Goal: Task Accomplishment & Management: Manage account settings

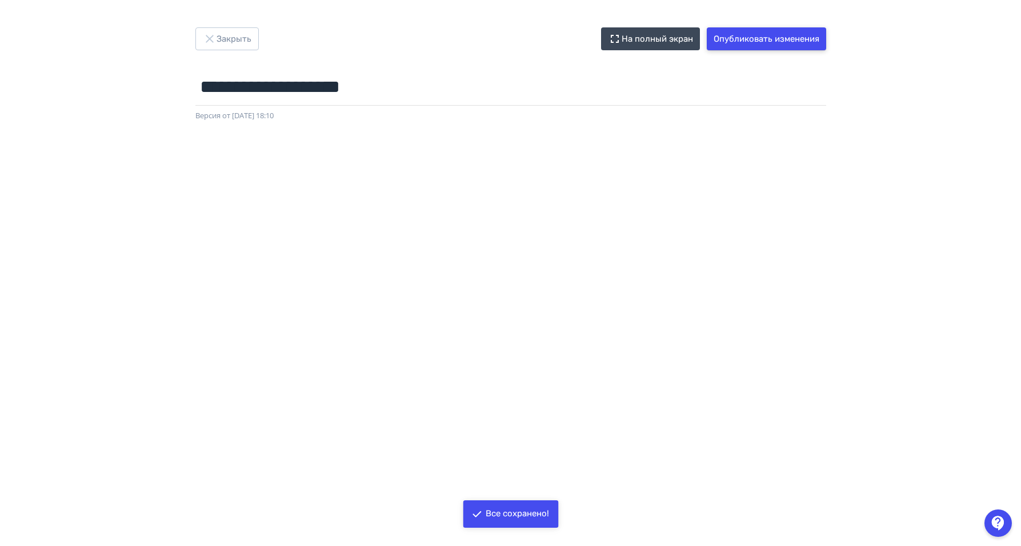
click at [797, 32] on button "Опубликовать изменения" at bounding box center [766, 38] width 119 height 23
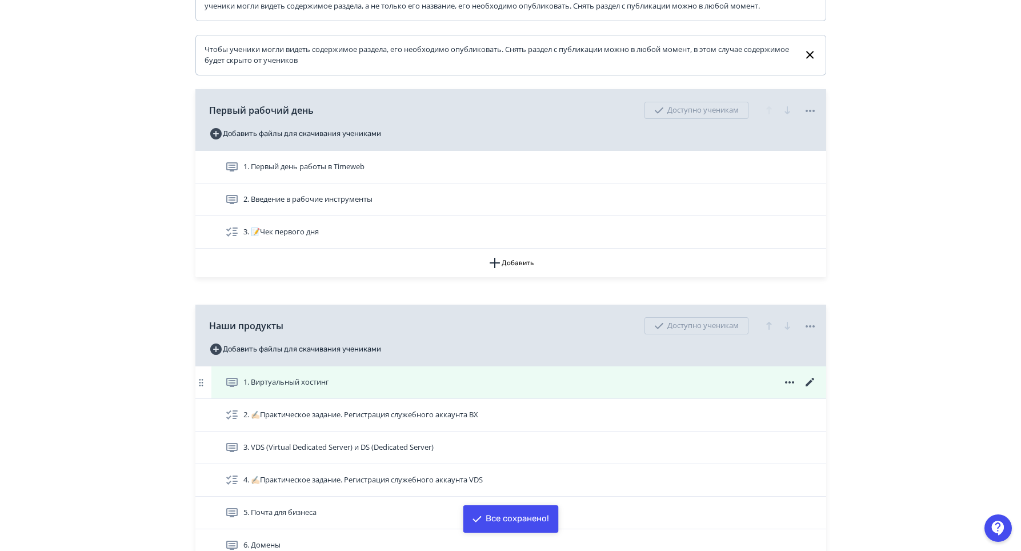
scroll to position [286, 0]
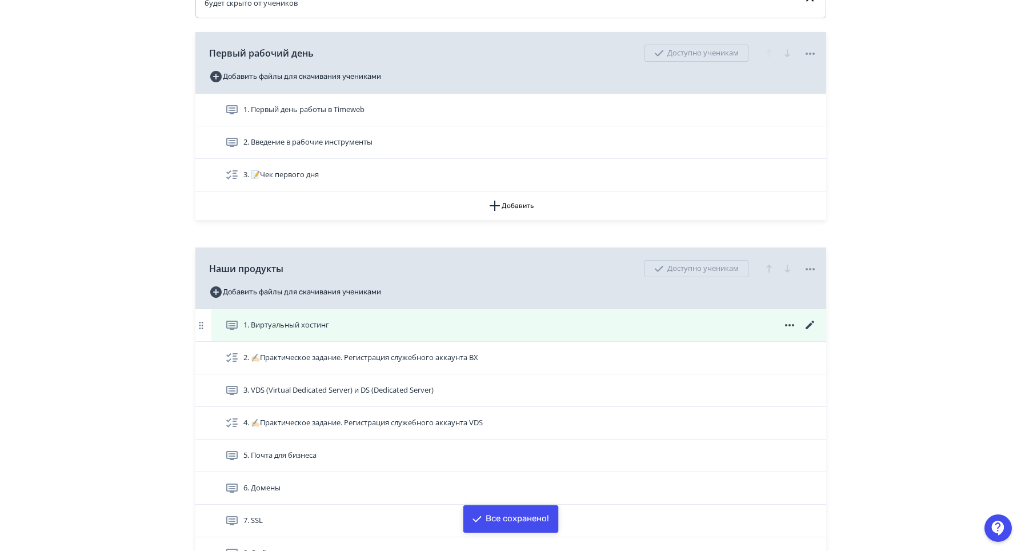
click at [811, 329] on icon at bounding box center [809, 325] width 9 height 9
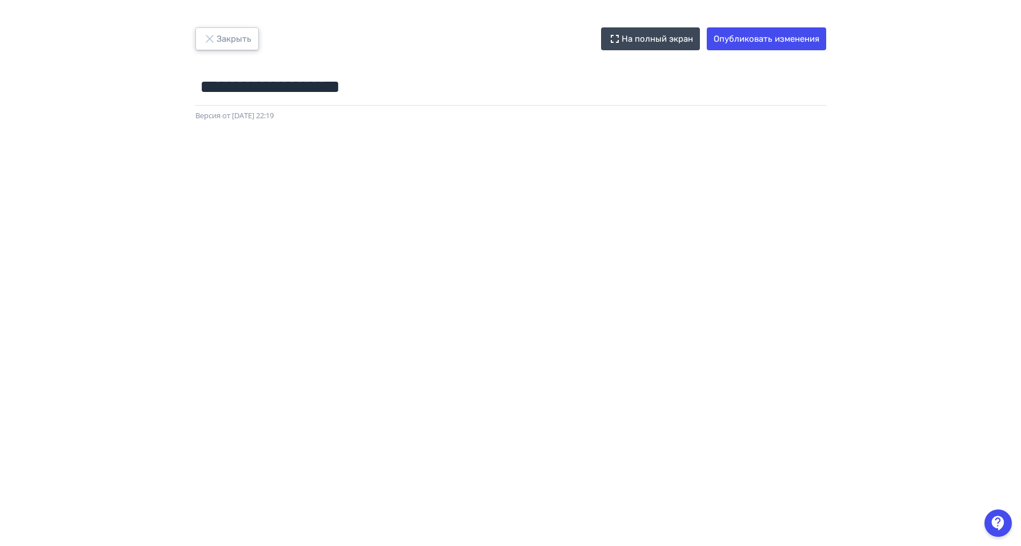
click at [227, 36] on button "Закрыть" at bounding box center [226, 38] width 63 height 23
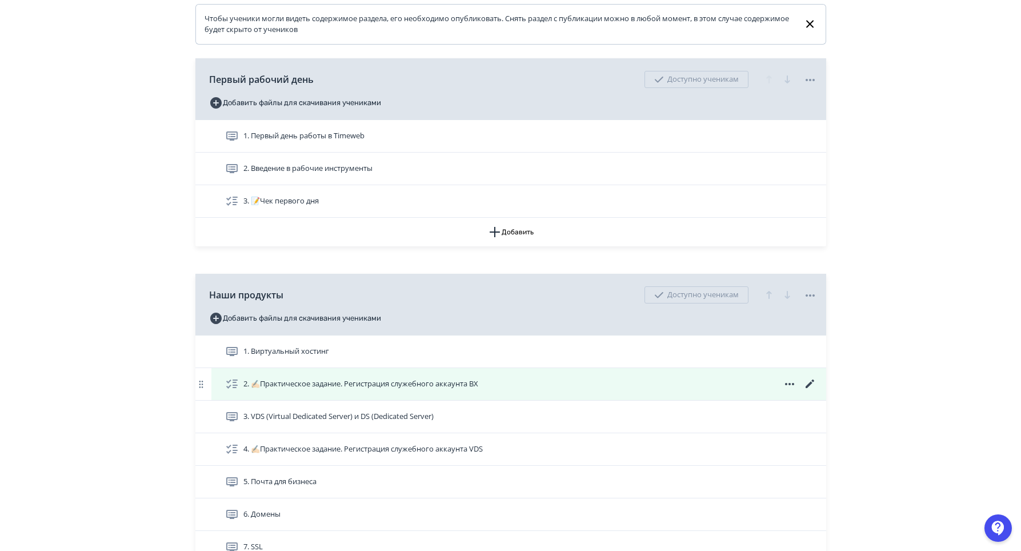
scroll to position [286, 0]
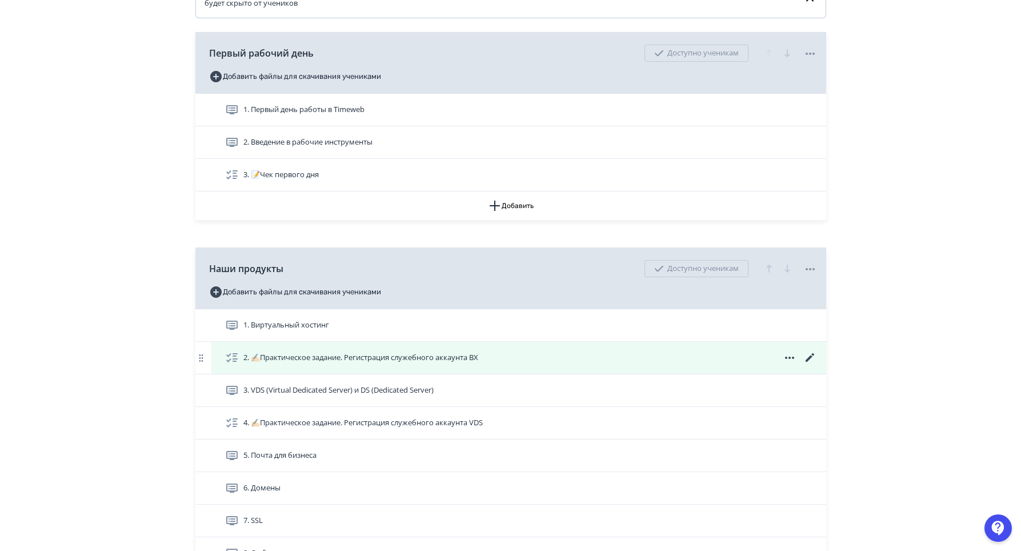
click at [807, 365] on icon at bounding box center [810, 358] width 14 height 14
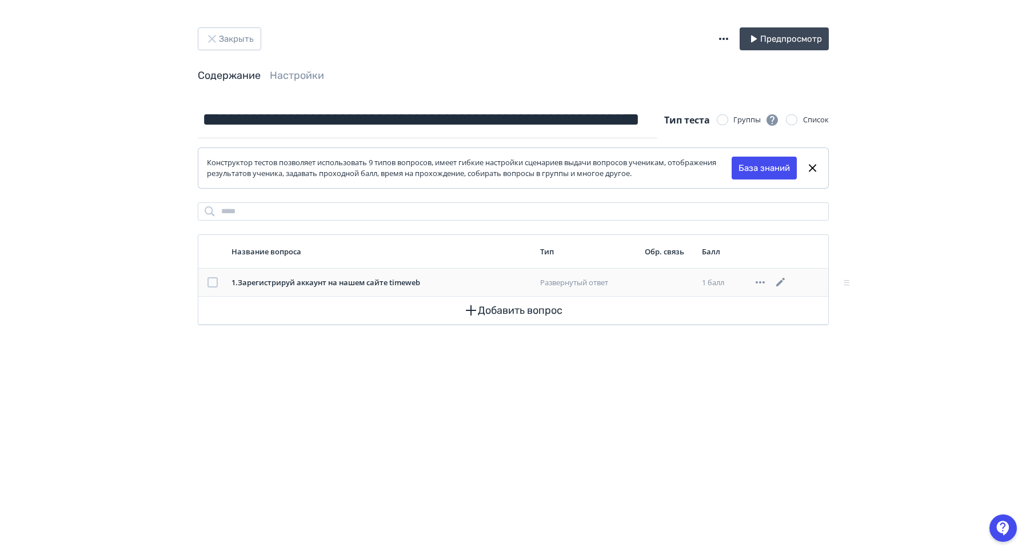
click at [780, 284] on icon at bounding box center [780, 282] width 9 height 9
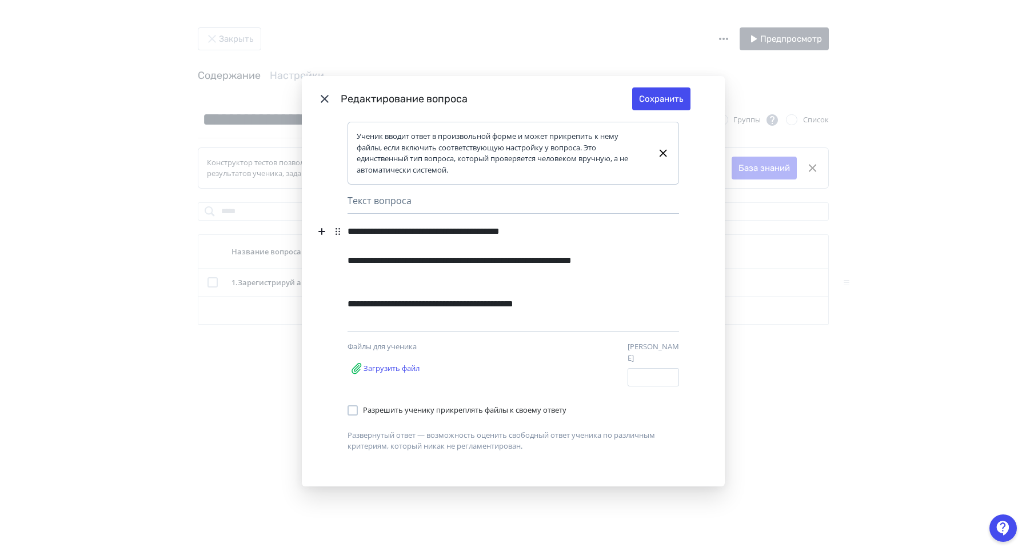
click at [321, 103] on icon "Modal" at bounding box center [325, 99] width 8 height 8
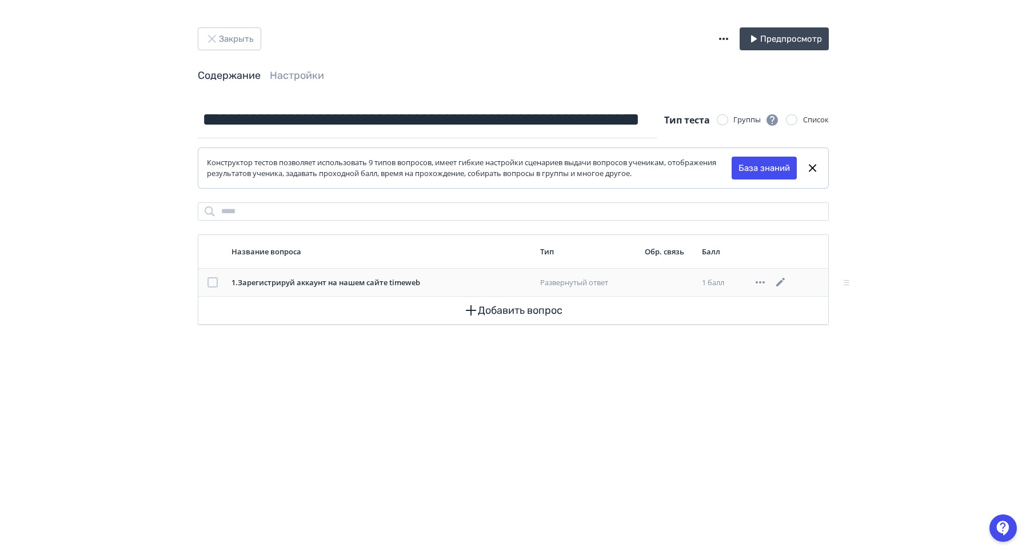
click at [781, 278] on icon at bounding box center [781, 282] width 14 height 14
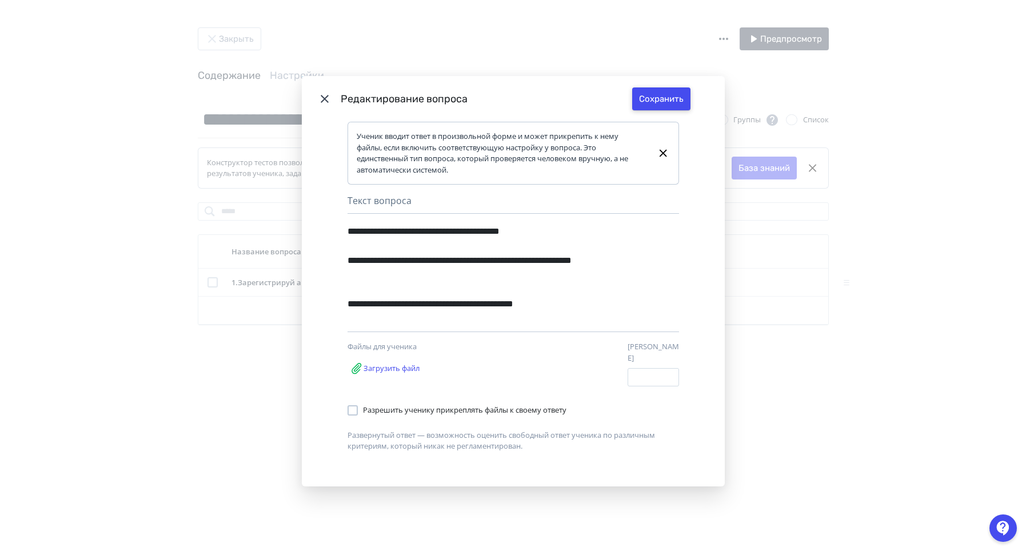
drag, startPoint x: 675, startPoint y: 105, endPoint x: 795, endPoint y: 118, distance: 120.1
click at [676, 105] on button "Сохранить" at bounding box center [661, 98] width 58 height 23
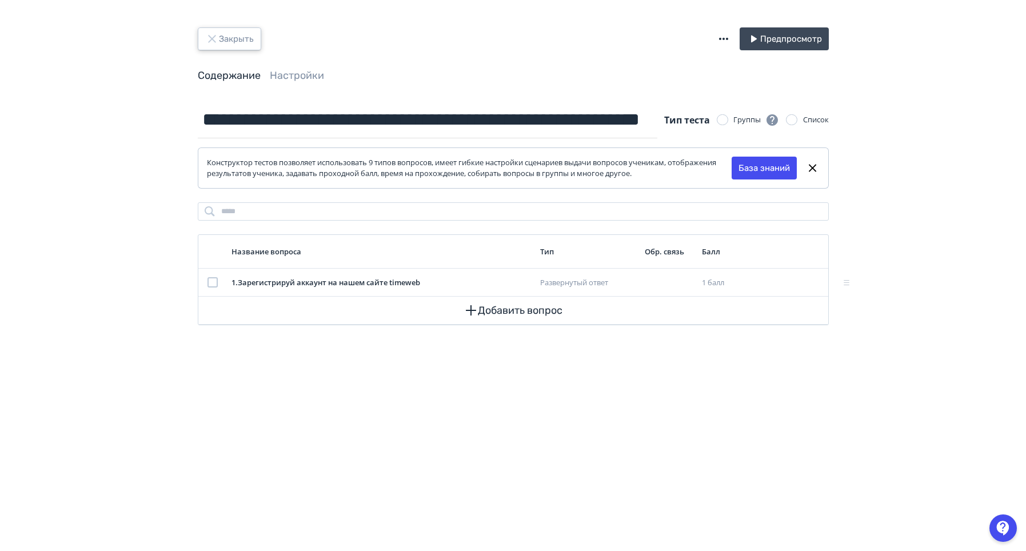
click at [238, 30] on button "Закрыть" at bounding box center [229, 38] width 63 height 23
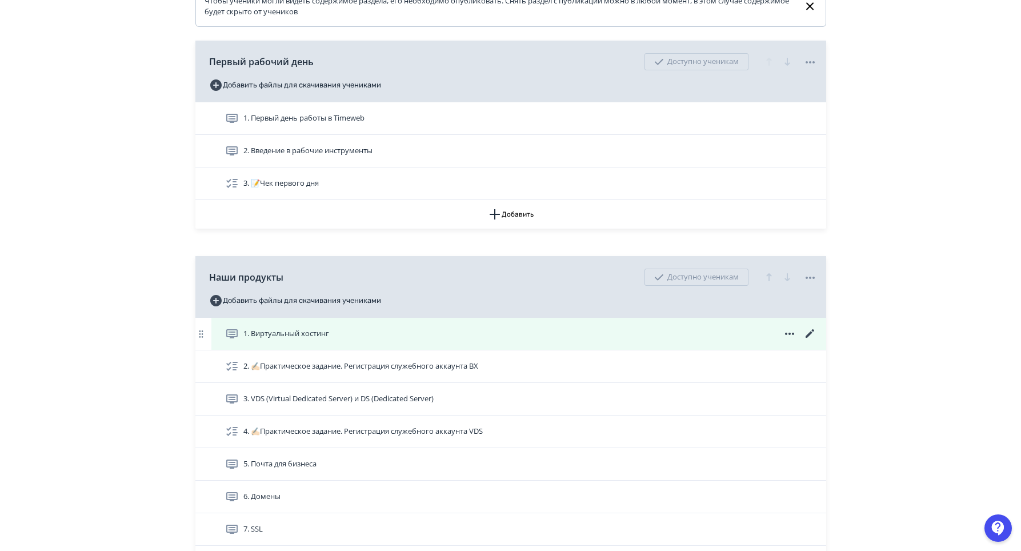
scroll to position [343, 0]
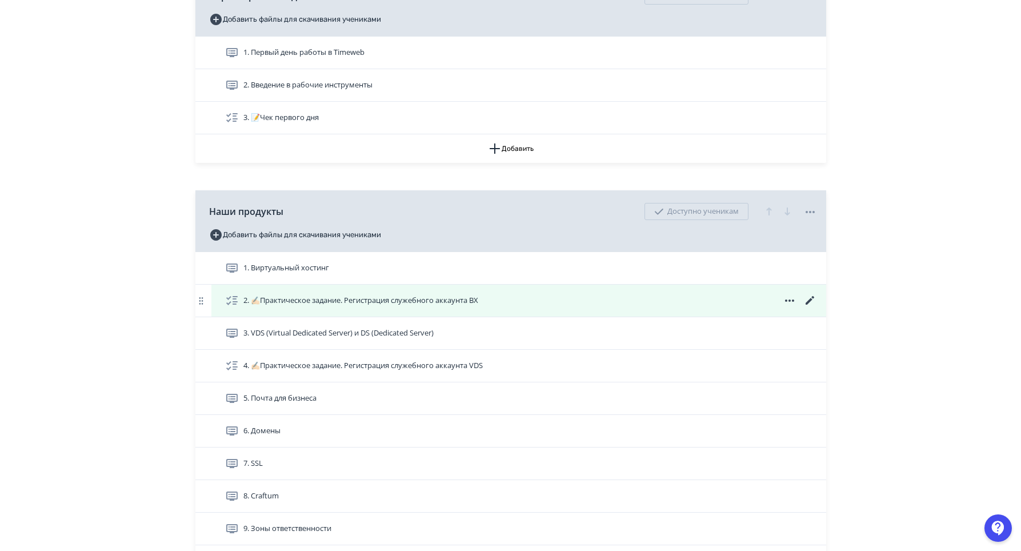
click at [807, 307] on icon at bounding box center [810, 301] width 14 height 14
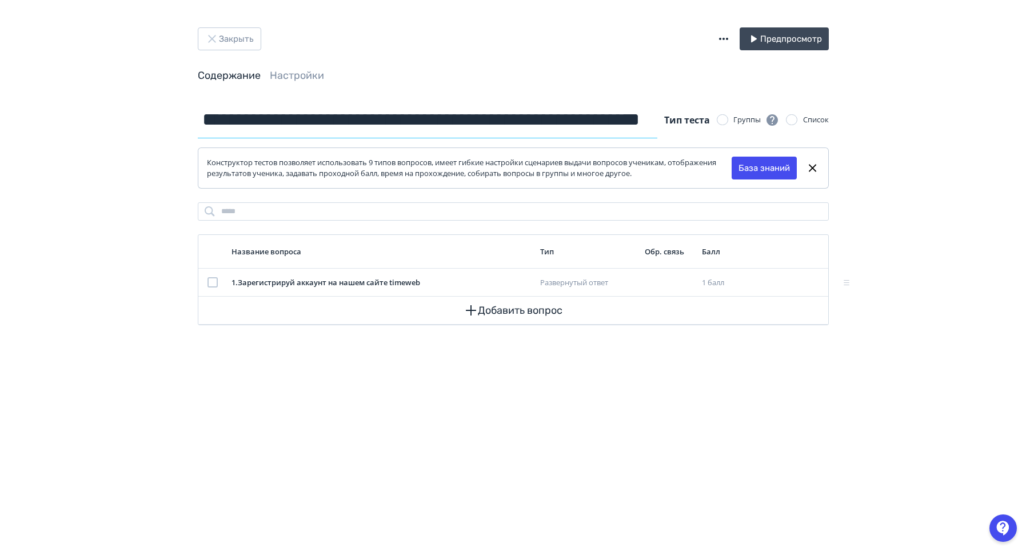
drag, startPoint x: 218, startPoint y: 123, endPoint x: 213, endPoint y: 119, distance: 6.5
click at [213, 119] on input "**********" at bounding box center [428, 119] width 460 height 37
click at [230, 41] on button "Закрыть" at bounding box center [229, 38] width 63 height 23
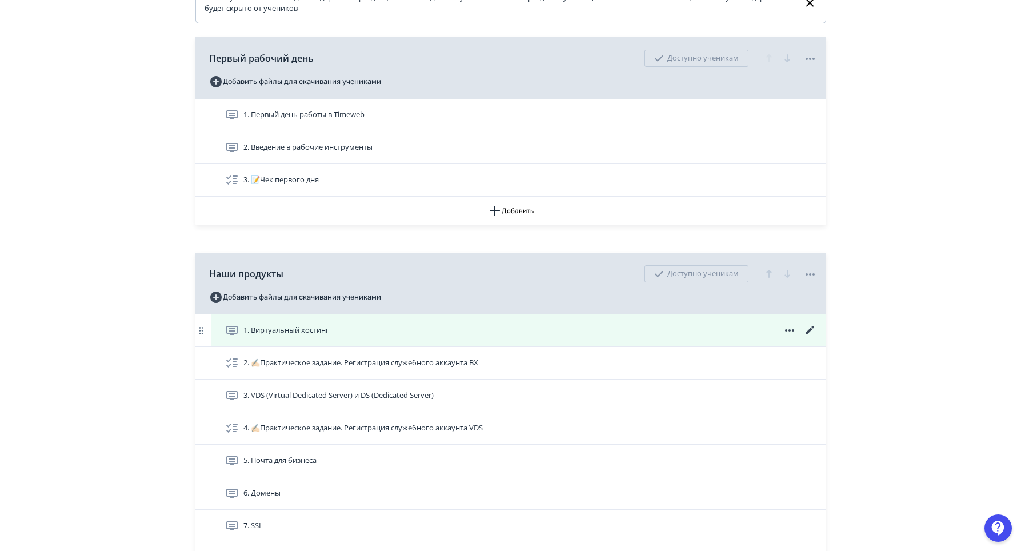
scroll to position [286, 0]
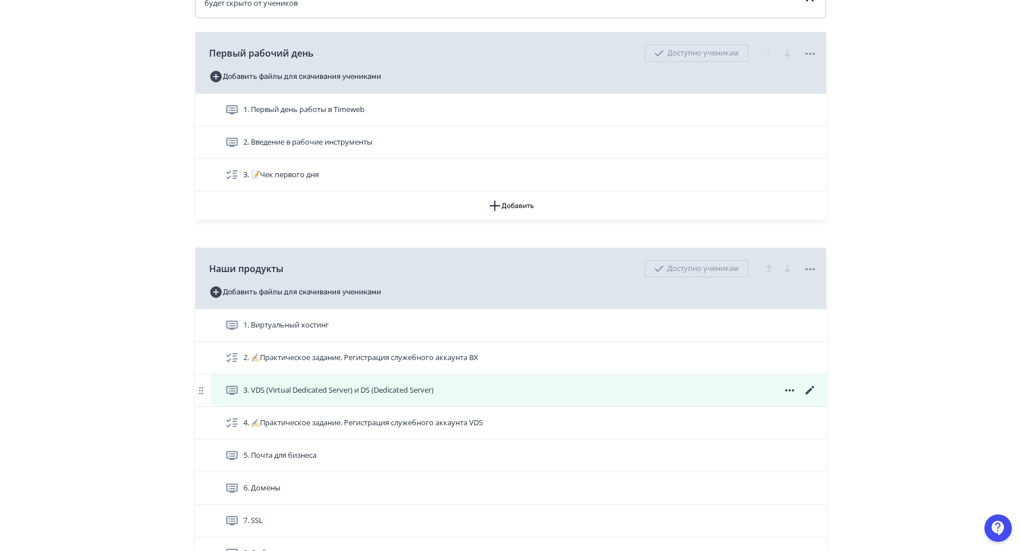
click at [810, 394] on icon at bounding box center [809, 390] width 9 height 9
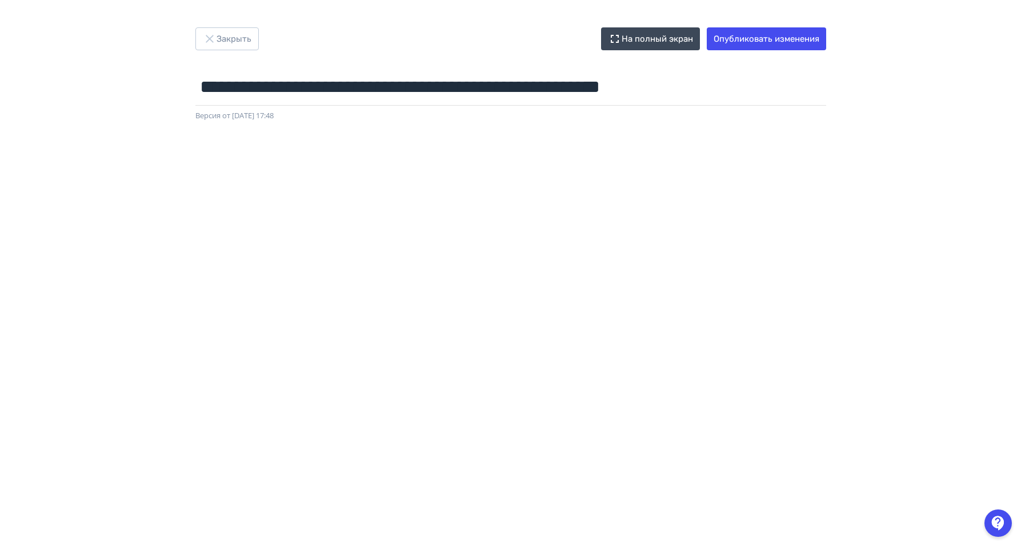
click at [286, 141] on div at bounding box center [510, 379] width 1021 height 514
click at [234, 134] on div at bounding box center [510, 379] width 1021 height 514
click at [771, 31] on button "Опубликовать изменения" at bounding box center [766, 38] width 119 height 23
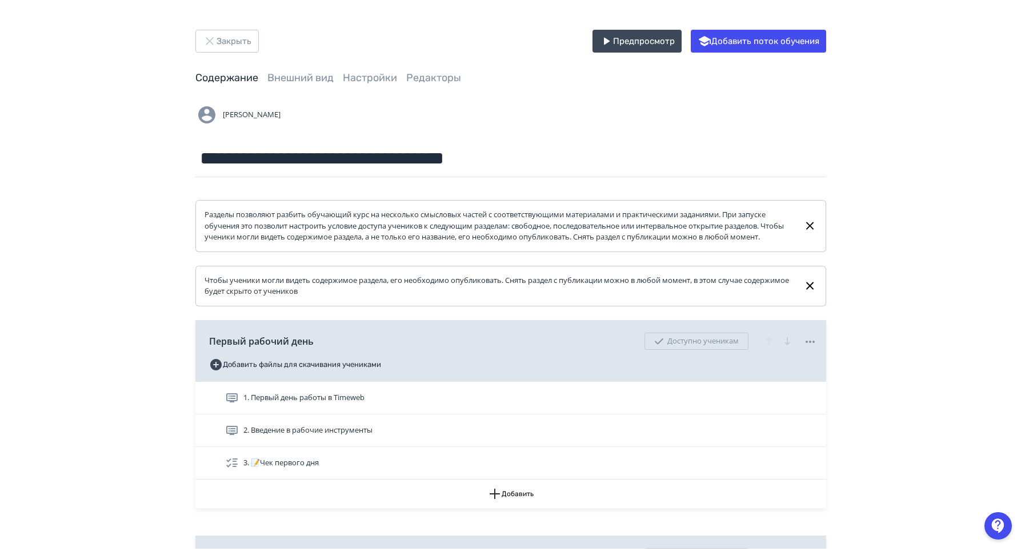
scroll to position [343, 0]
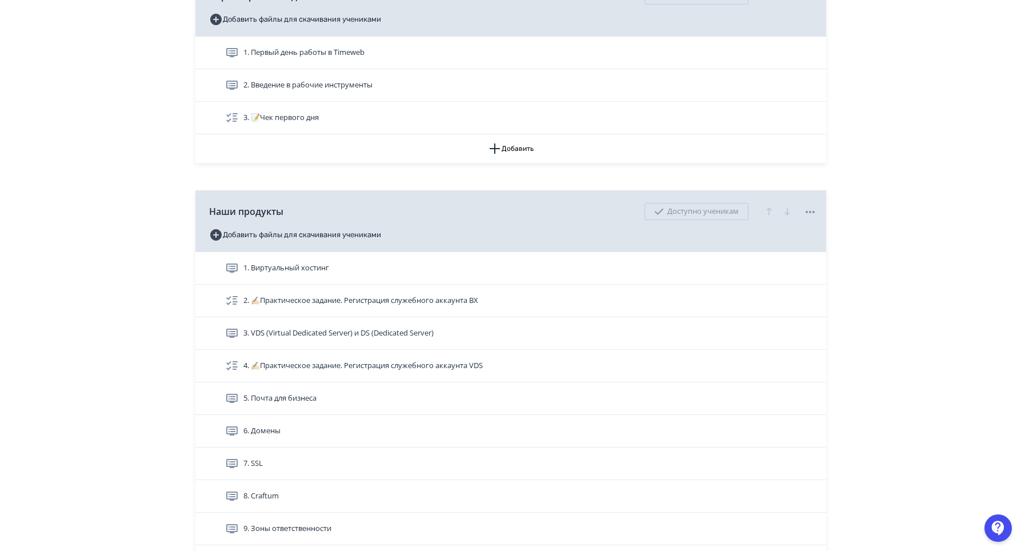
drag, startPoint x: 322, startPoint y: 344, endPoint x: 1004, endPoint y: 341, distance: 682.2
click at [322, 339] on span "3. VDS (Virtual Dedicated Server) и DS (Dedicated Server)" at bounding box center [338, 332] width 190 height 11
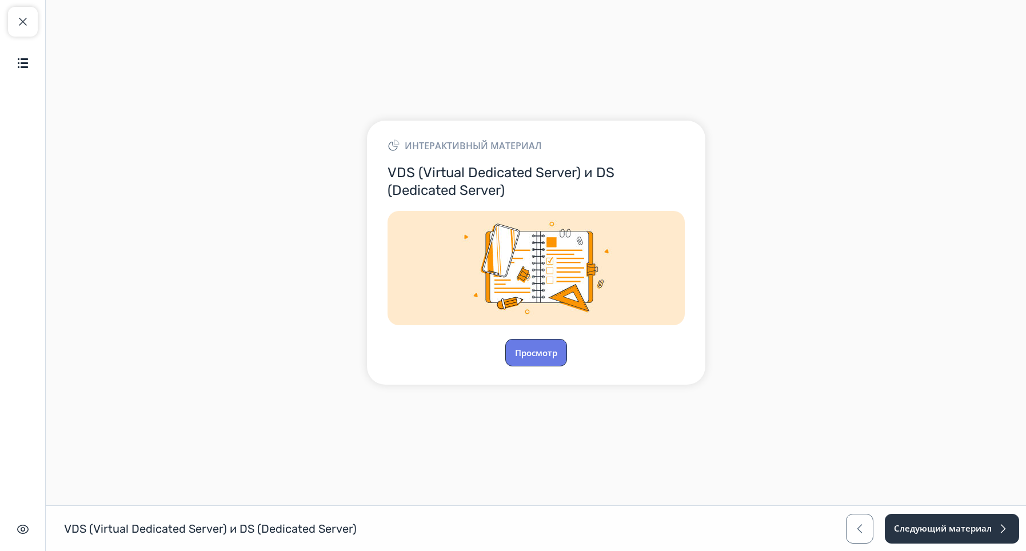
click at [533, 357] on button "Просмотр" at bounding box center [536, 352] width 62 height 27
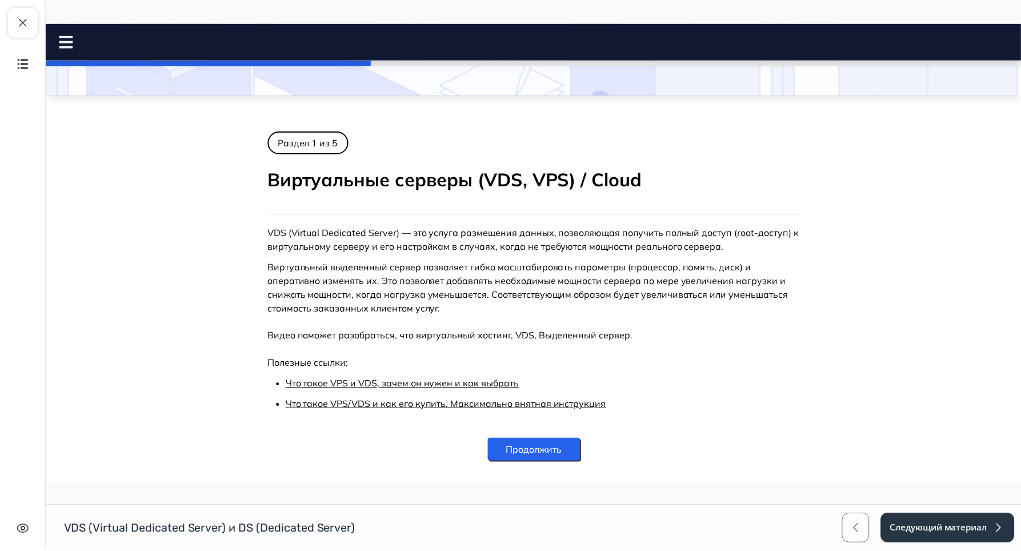
scroll to position [109, 0]
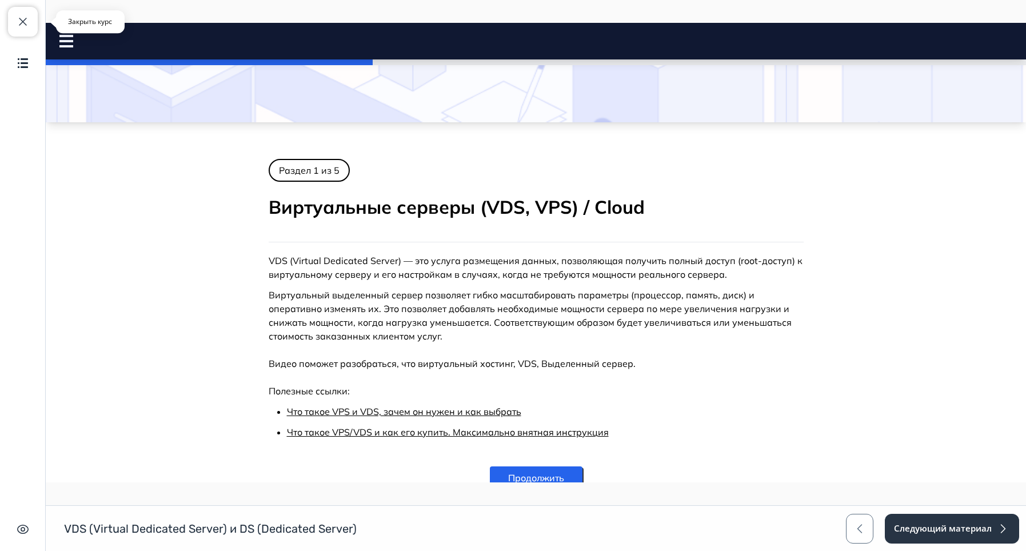
click at [22, 23] on span "button" at bounding box center [23, 22] width 14 height 14
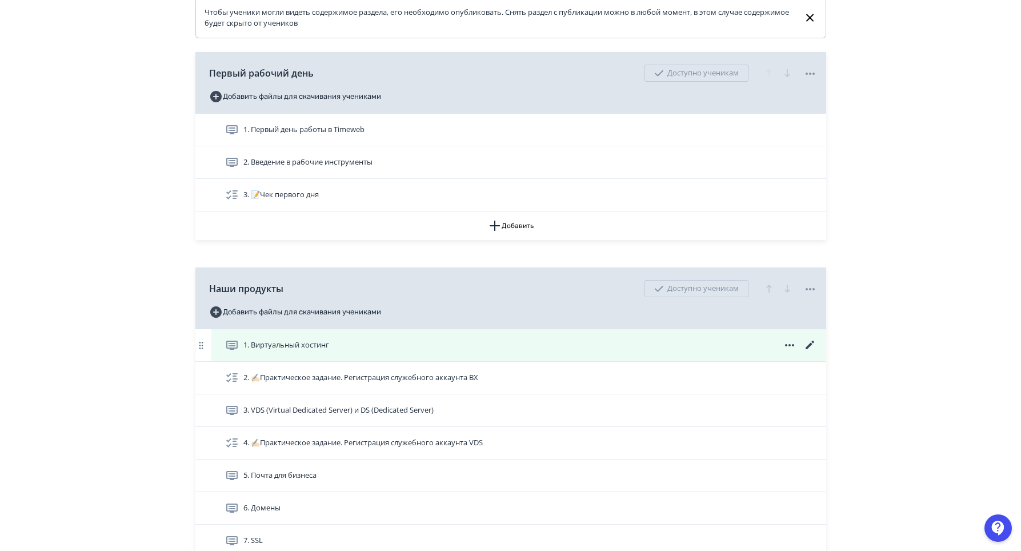
scroll to position [286, 0]
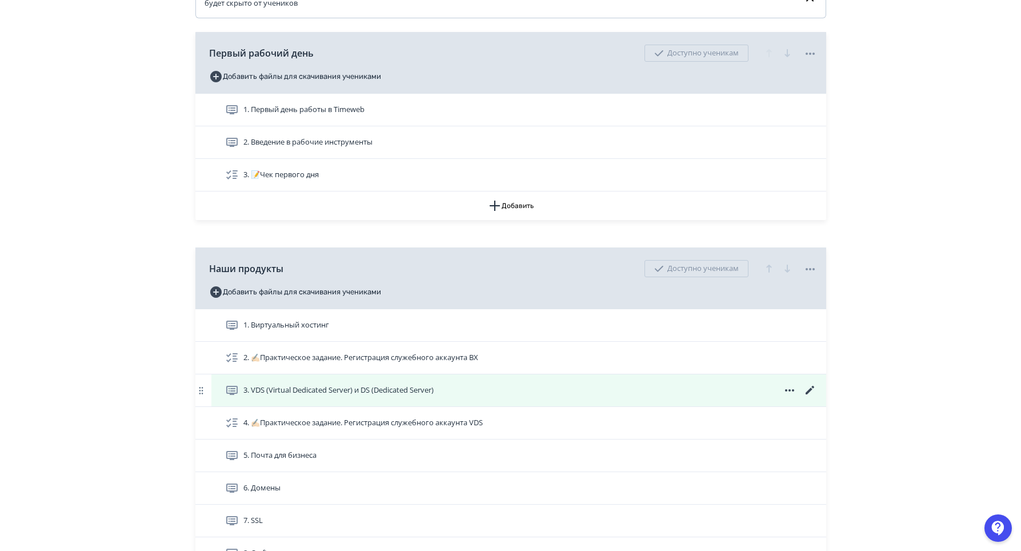
click at [815, 397] on icon at bounding box center [810, 390] width 14 height 14
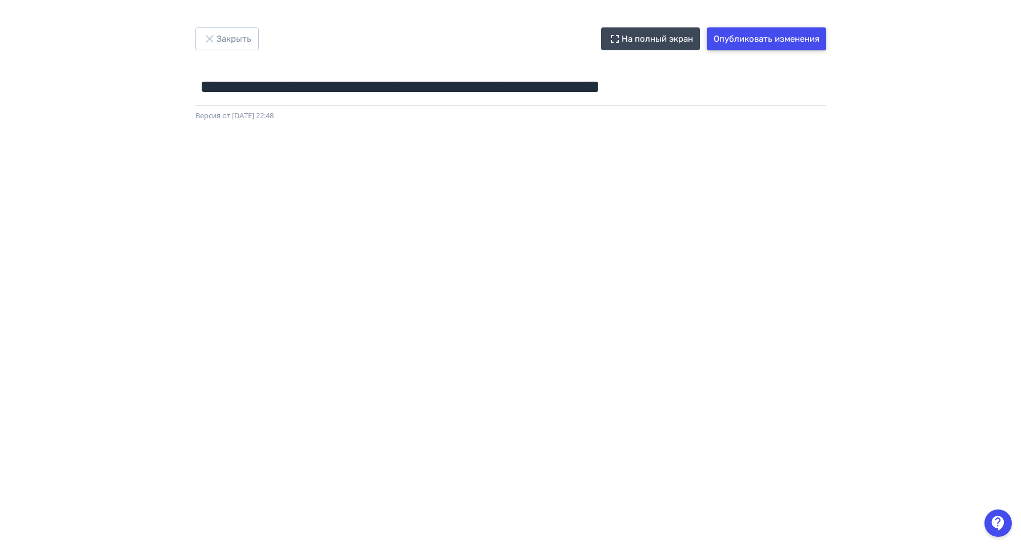
click at [746, 31] on button "Опубликовать изменения" at bounding box center [766, 38] width 119 height 23
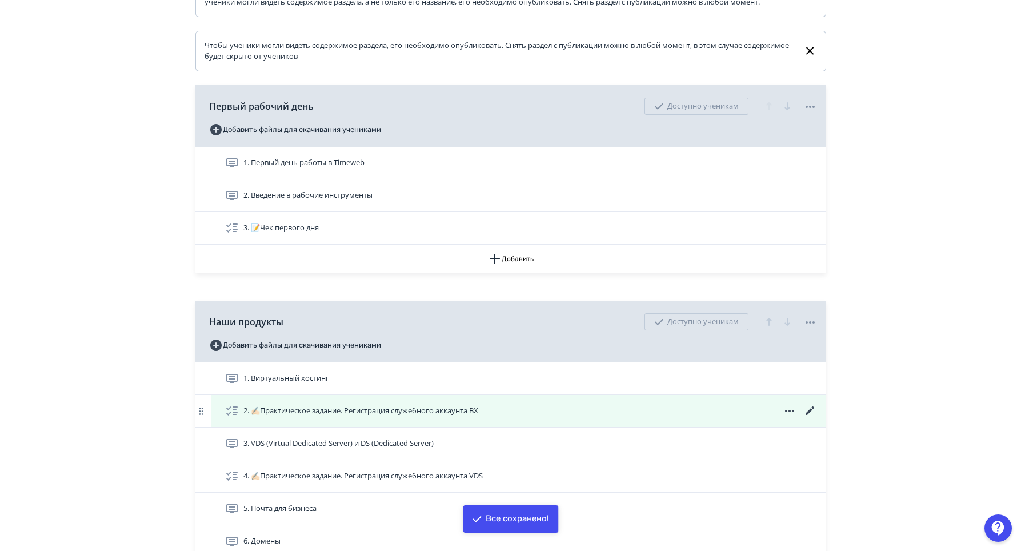
scroll to position [343, 0]
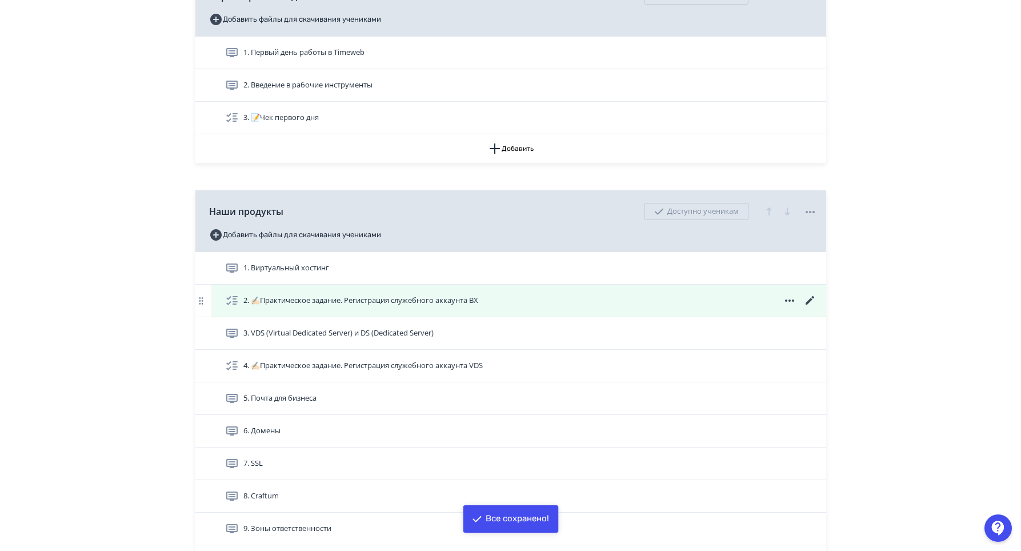
click at [489, 307] on div "2. ✍🏻Практическое задание. Регистрация служебного аккаунта ВХ" at bounding box center [521, 301] width 592 height 14
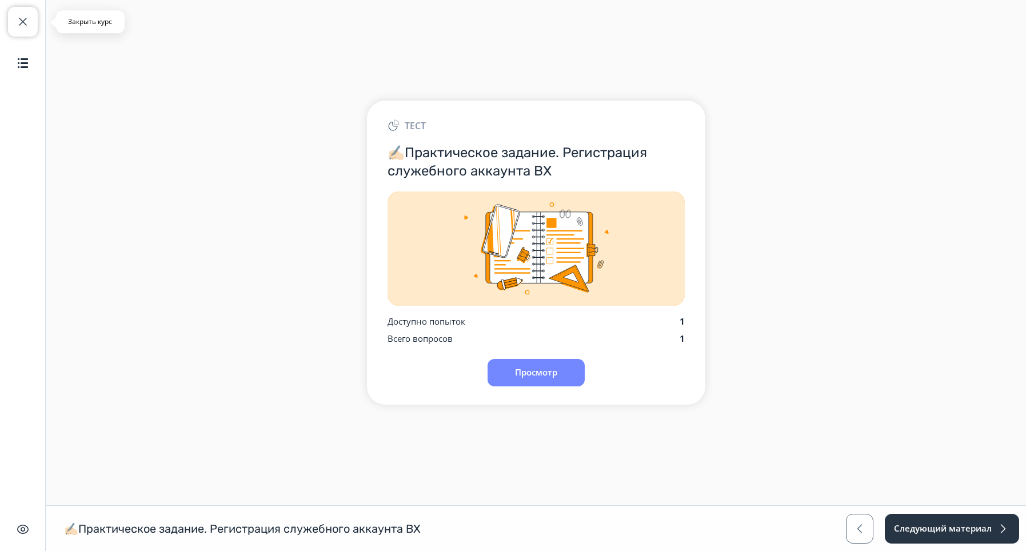
click at [23, 22] on span "button" at bounding box center [23, 22] width 14 height 14
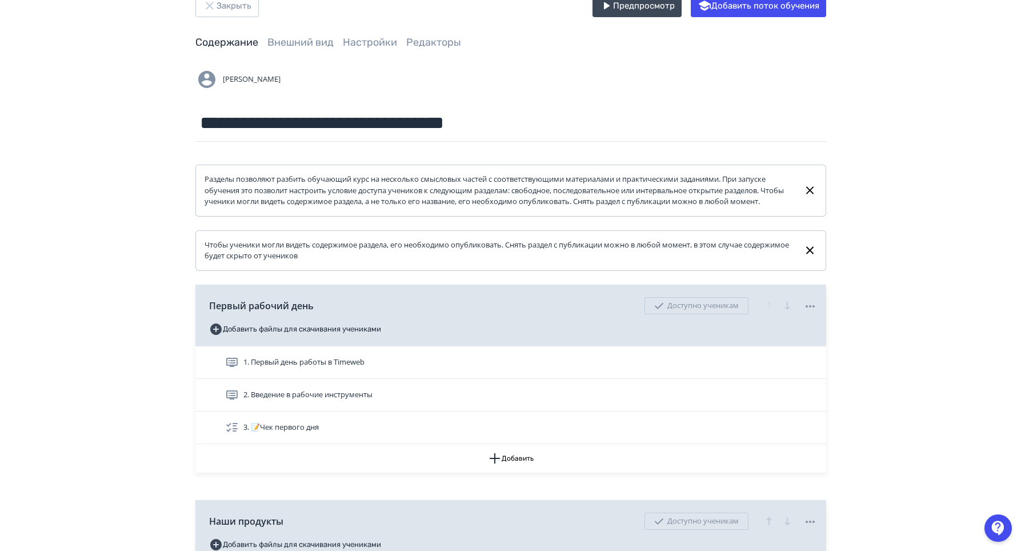
scroll to position [286, 0]
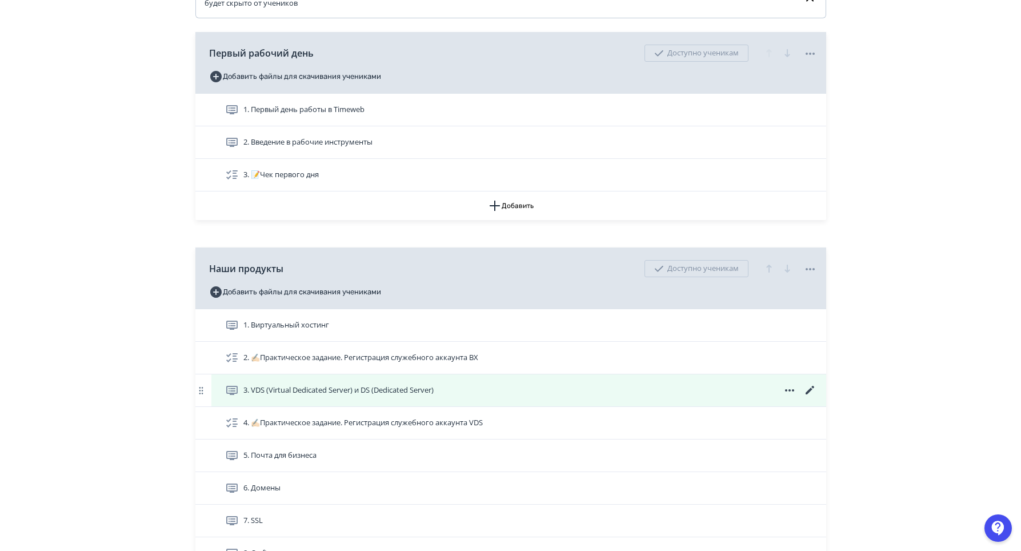
click at [412, 396] on span "3. VDS (Virtual Dedicated Server) и DS (Dedicated Server)" at bounding box center [338, 390] width 190 height 11
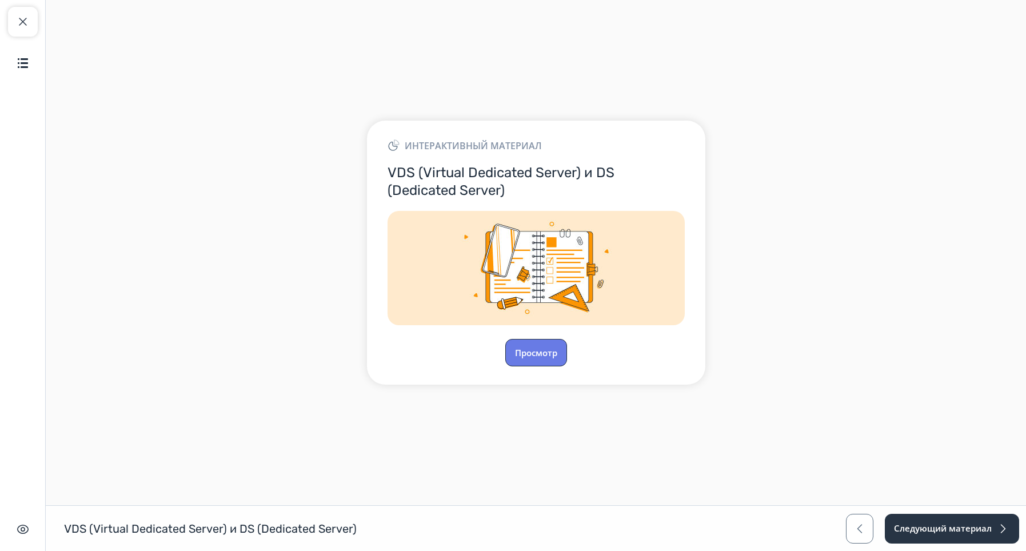
click at [548, 350] on button "Просмотр" at bounding box center [536, 352] width 62 height 27
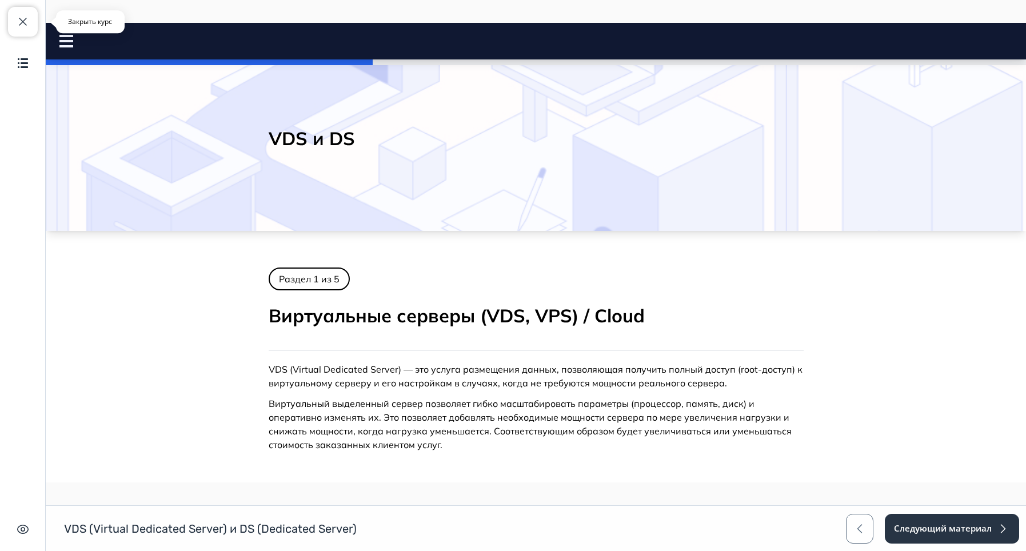
click at [21, 15] on span "button" at bounding box center [23, 22] width 14 height 14
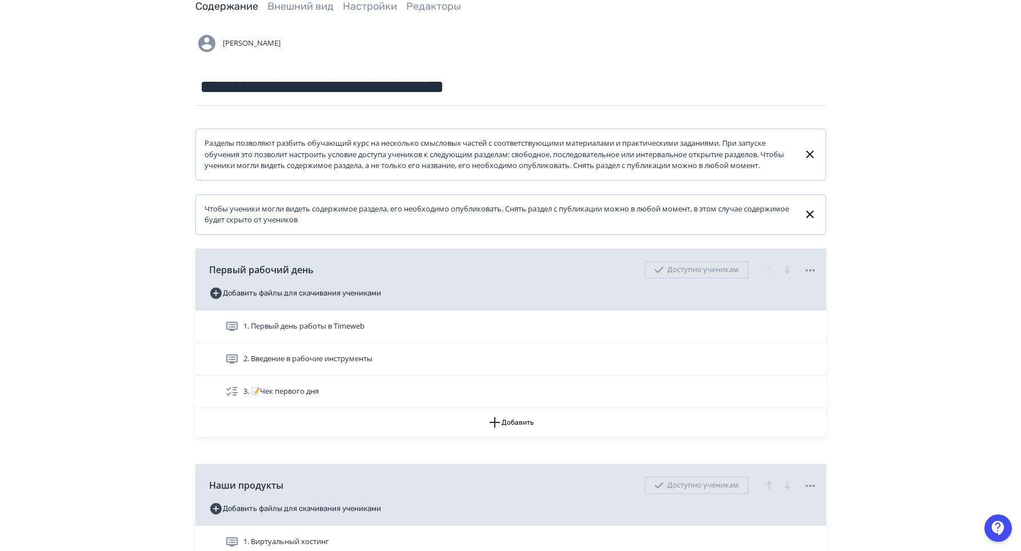
scroll to position [343, 0]
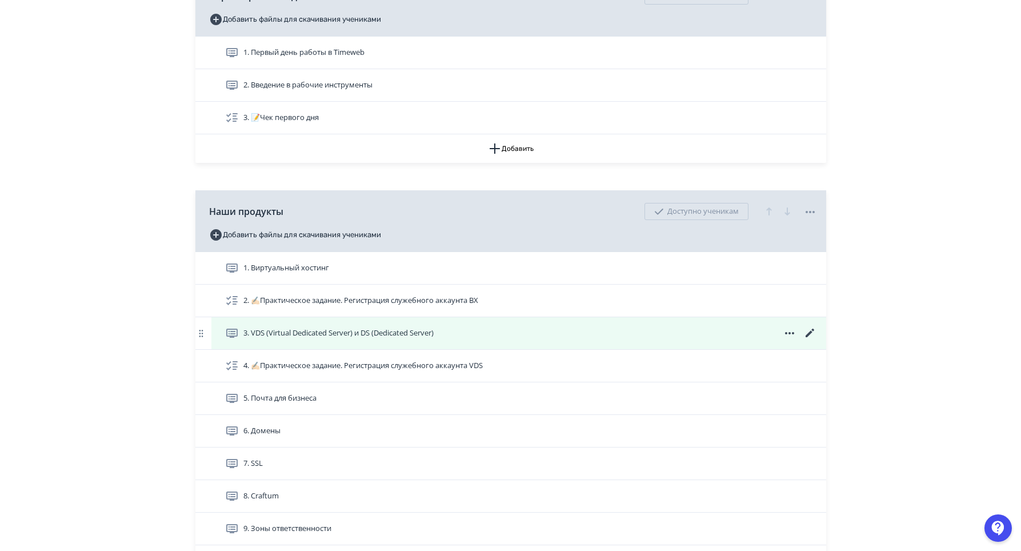
click at [807, 337] on icon at bounding box center [809, 333] width 9 height 9
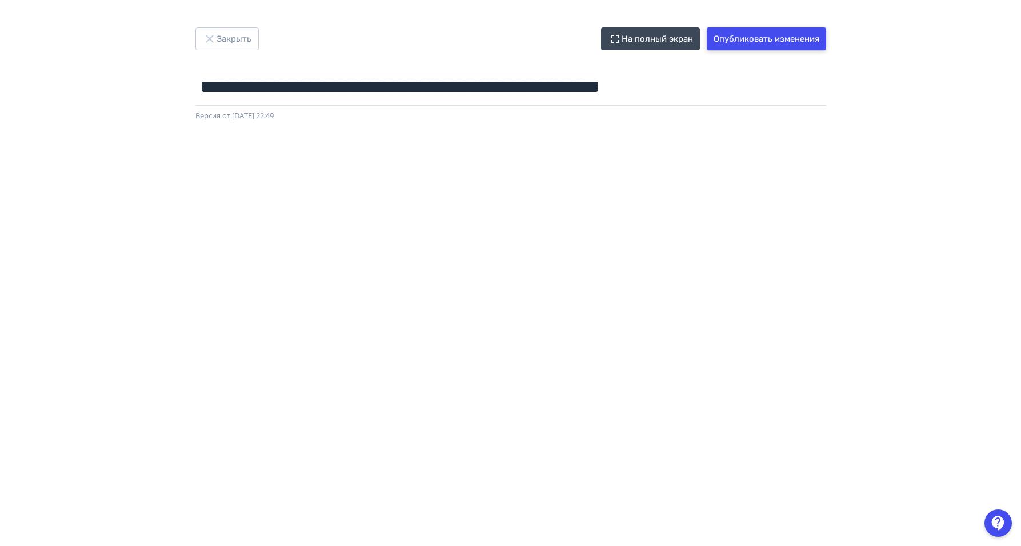
click at [728, 38] on button "Опубликовать изменения" at bounding box center [766, 38] width 119 height 23
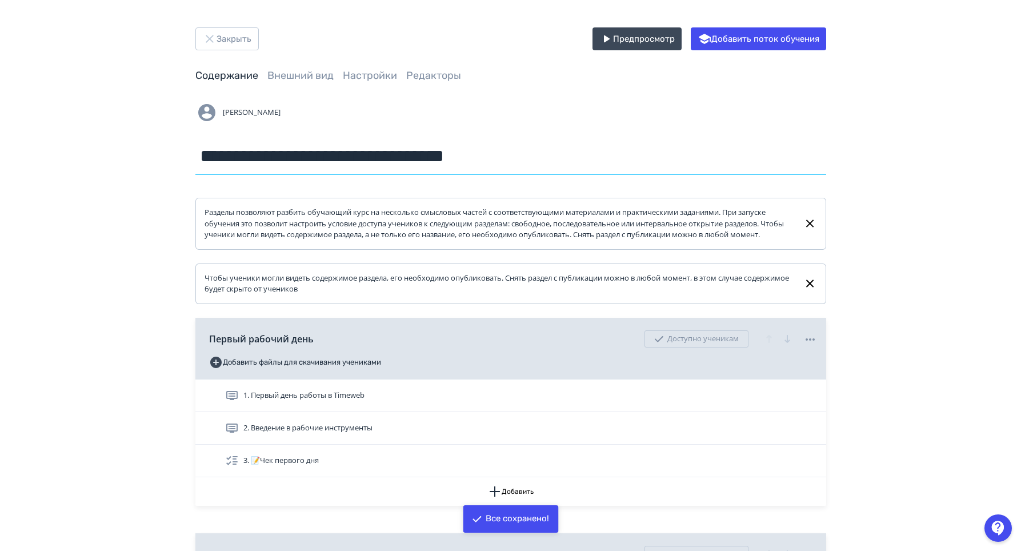
click at [338, 152] on input "**********" at bounding box center [510, 156] width 631 height 37
drag, startPoint x: 263, startPoint y: 156, endPoint x: 656, endPoint y: 171, distance: 392.8
click at [656, 171] on input "**********" at bounding box center [510, 156] width 631 height 37
click at [531, 158] on input "**********" at bounding box center [510, 156] width 631 height 37
drag, startPoint x: 532, startPoint y: 158, endPoint x: 311, endPoint y: 155, distance: 221.1
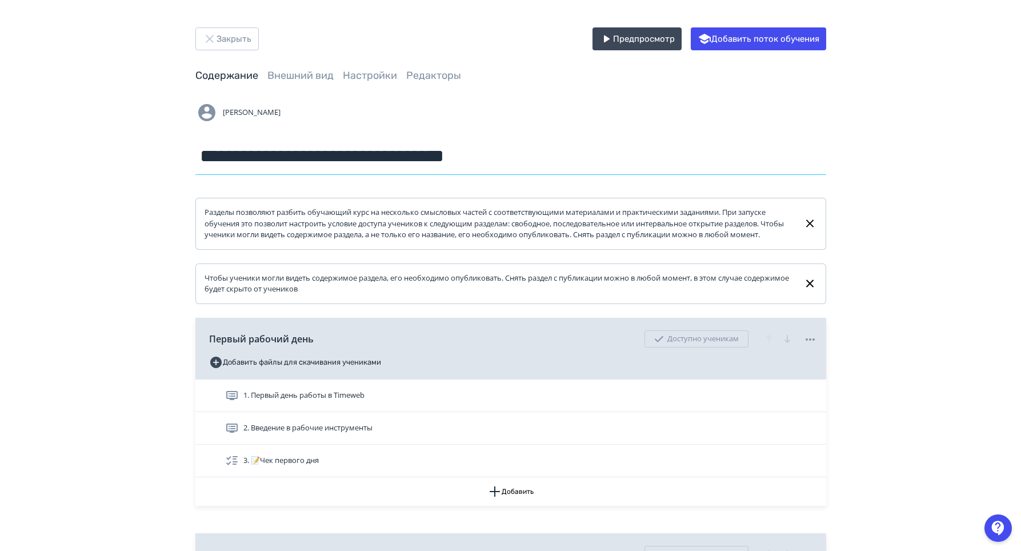
click at [311, 155] on input "**********" at bounding box center [510, 156] width 631 height 37
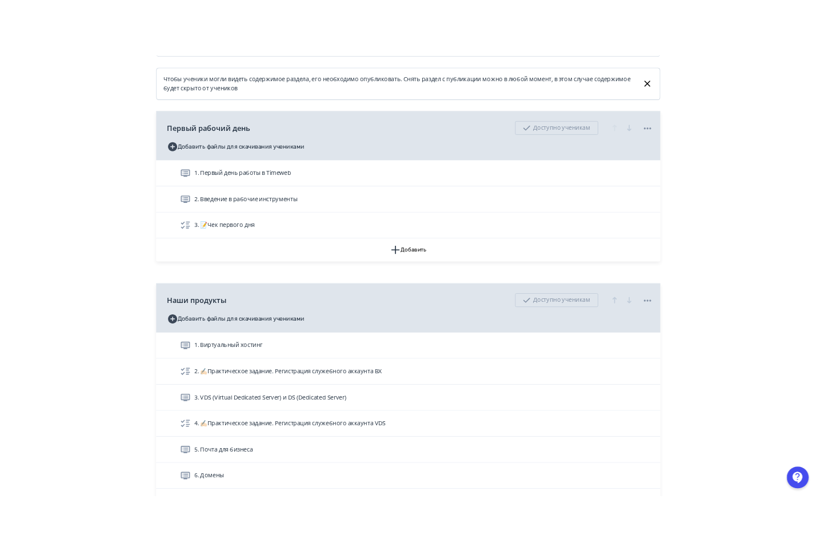
scroll to position [343, 0]
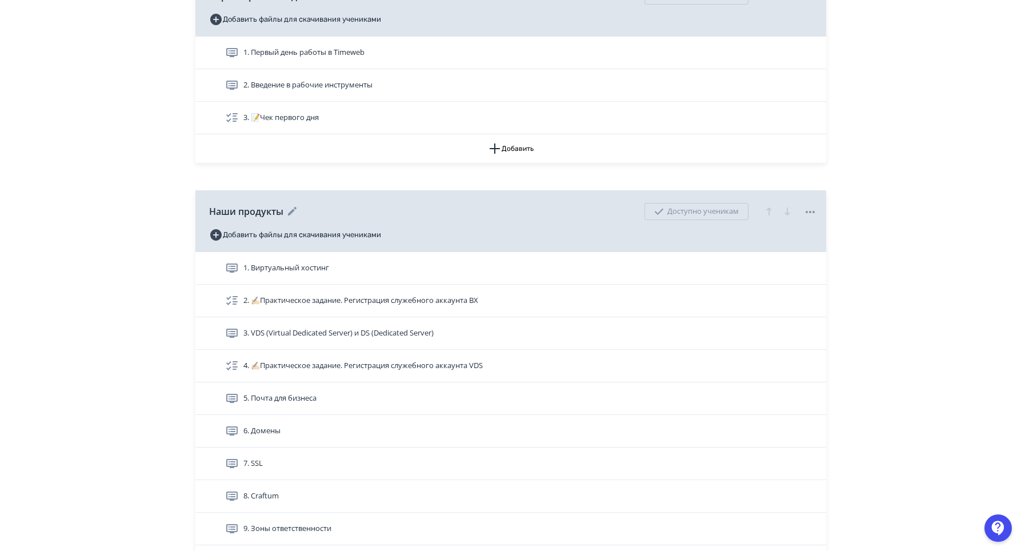
click at [282, 218] on div "Наши продукты" at bounding box center [254, 212] width 90 height 14
click at [290, 218] on icon at bounding box center [293, 212] width 14 height 14
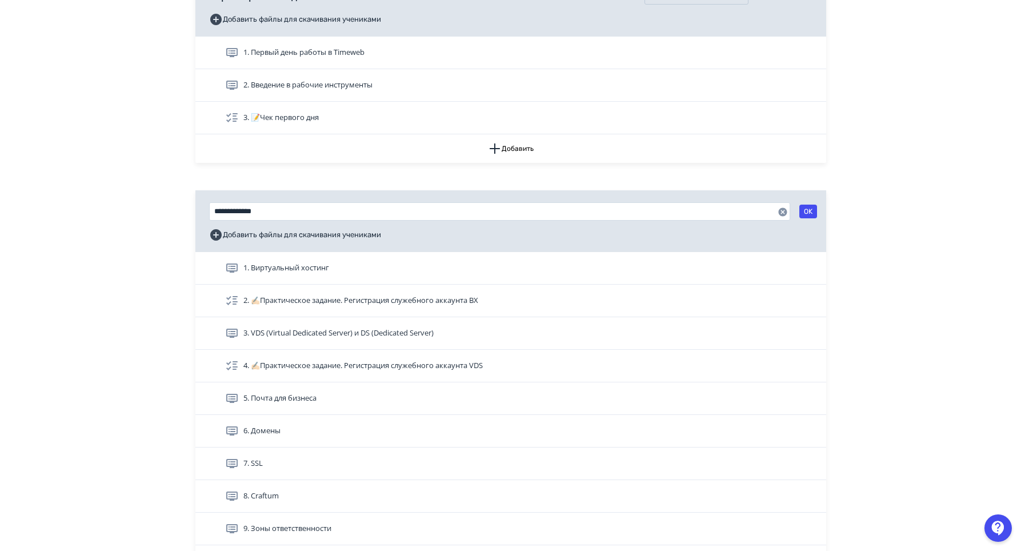
drag, startPoint x: 290, startPoint y: 222, endPoint x: 187, endPoint y: 225, distance: 102.3
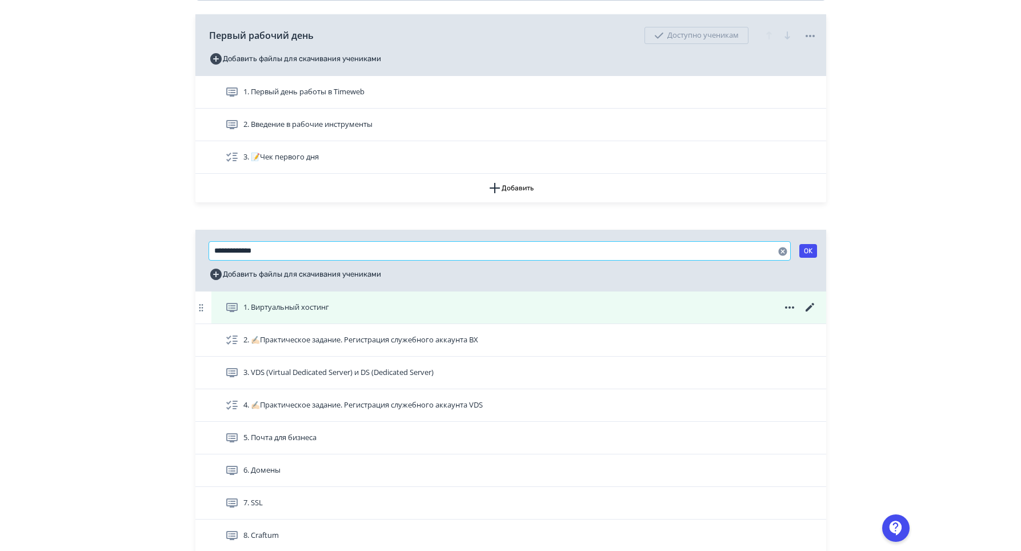
scroll to position [400, 0]
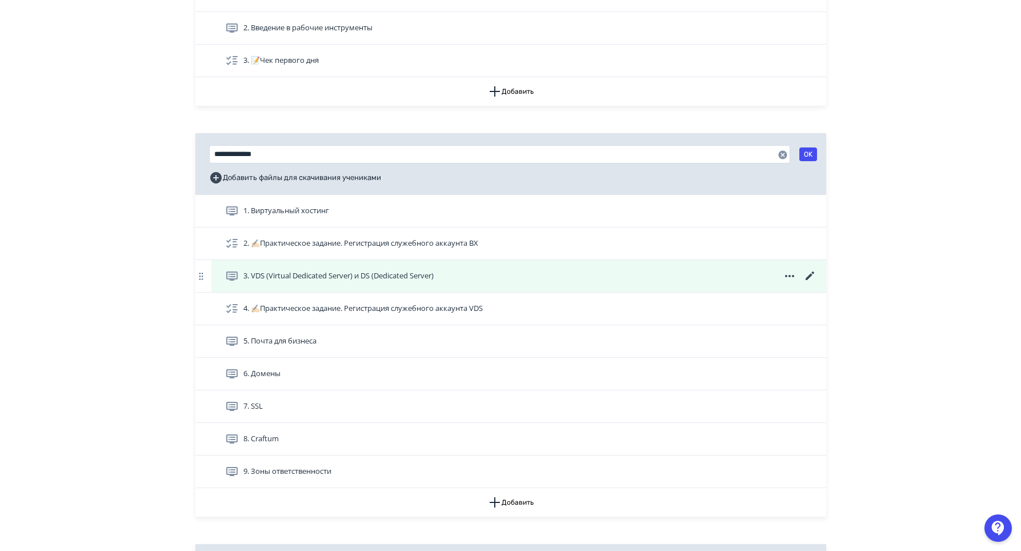
click at [810, 283] on icon at bounding box center [810, 276] width 14 height 14
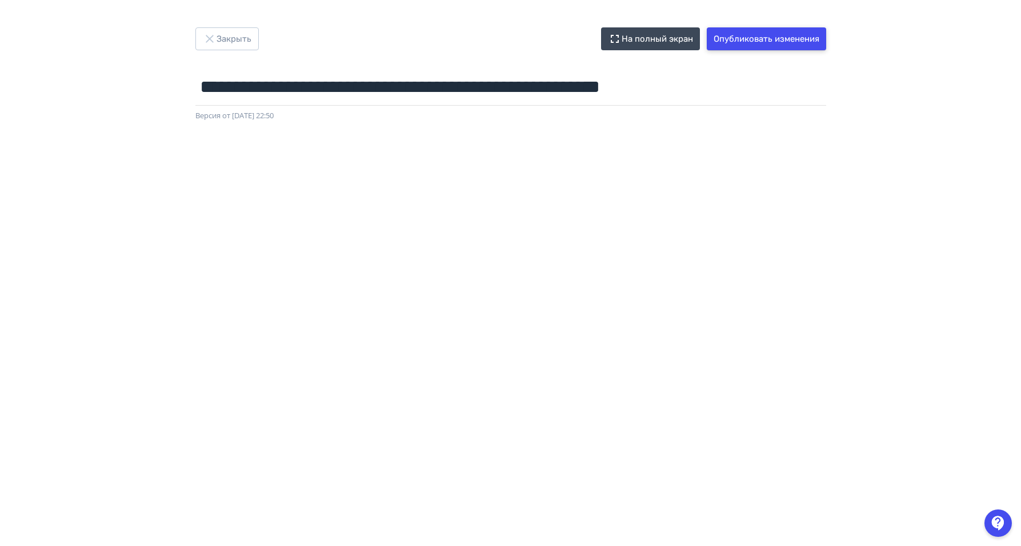
click at [746, 45] on button "Опубликовать изменения" at bounding box center [766, 38] width 119 height 23
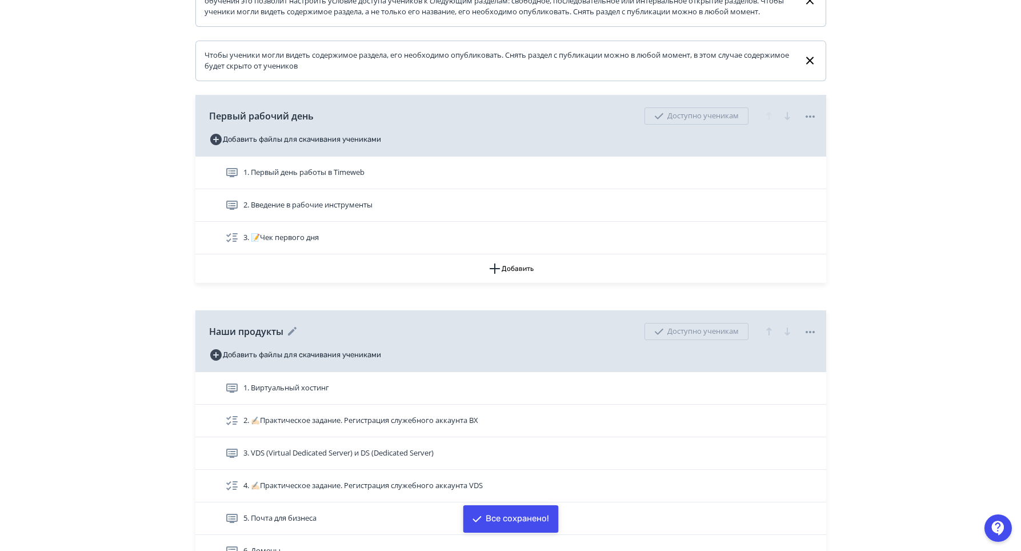
scroll to position [286, 0]
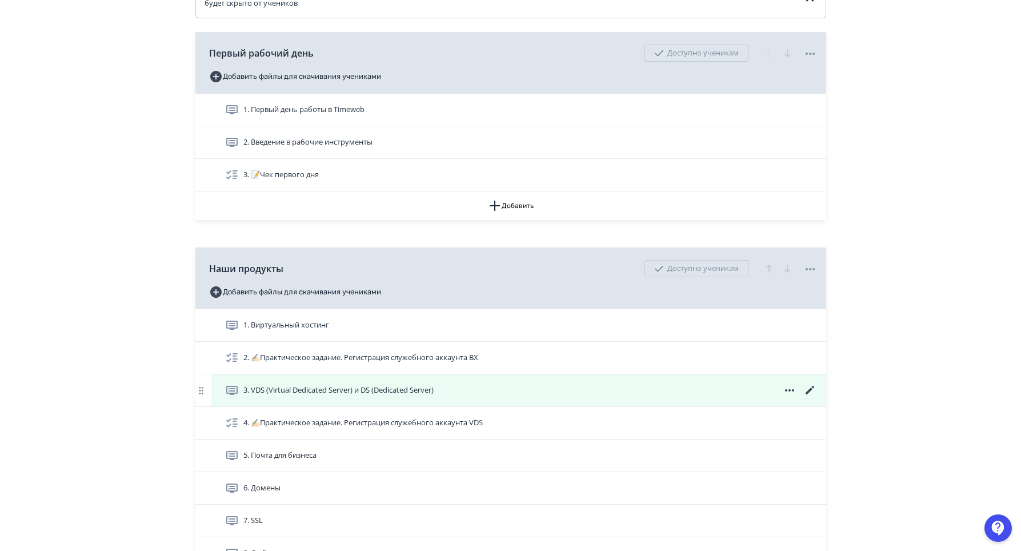
click at [346, 396] on span "3. VDS (Virtual Dedicated Server) и DS (Dedicated Server)" at bounding box center [338, 390] width 190 height 11
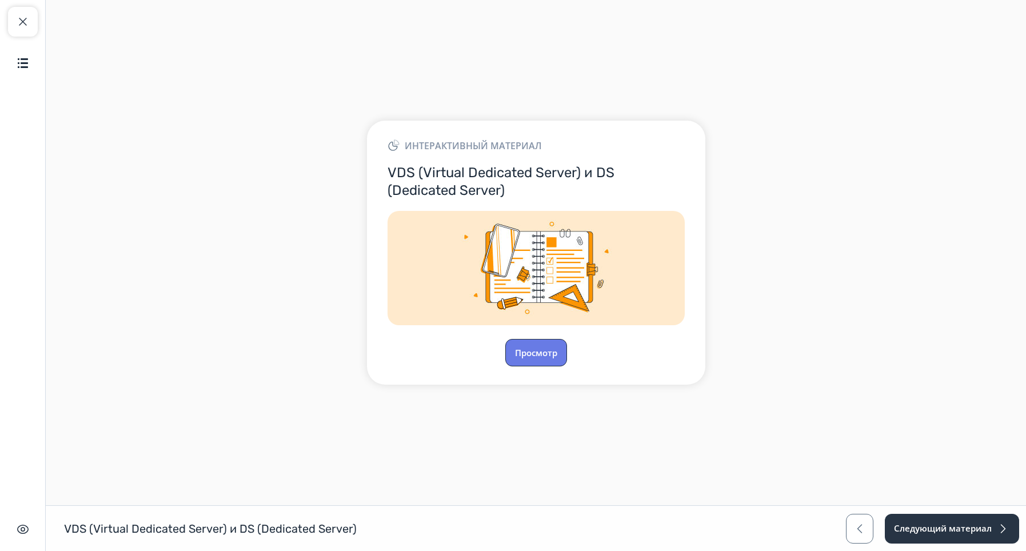
click at [522, 357] on button "Просмотр" at bounding box center [536, 352] width 62 height 27
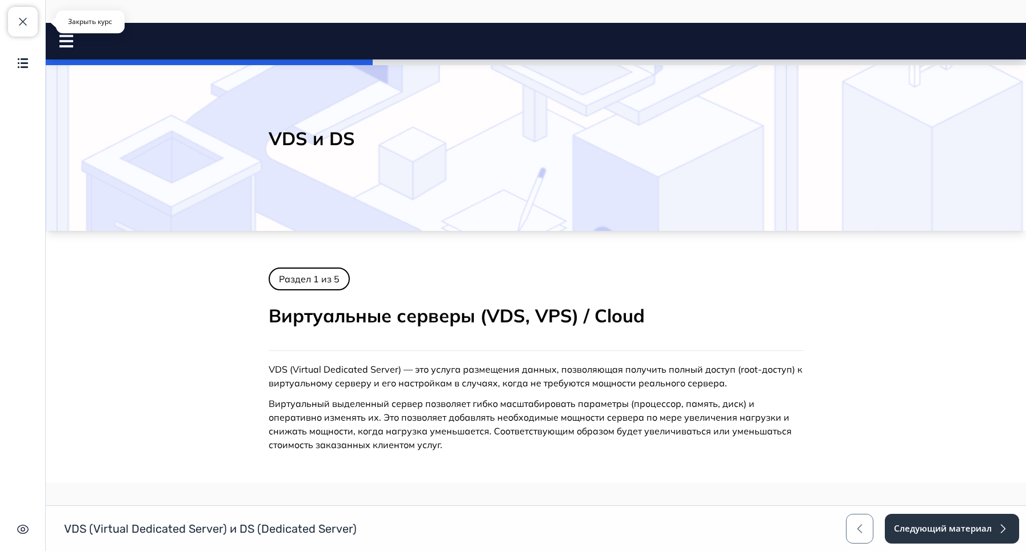
click at [23, 18] on span "button" at bounding box center [23, 22] width 14 height 14
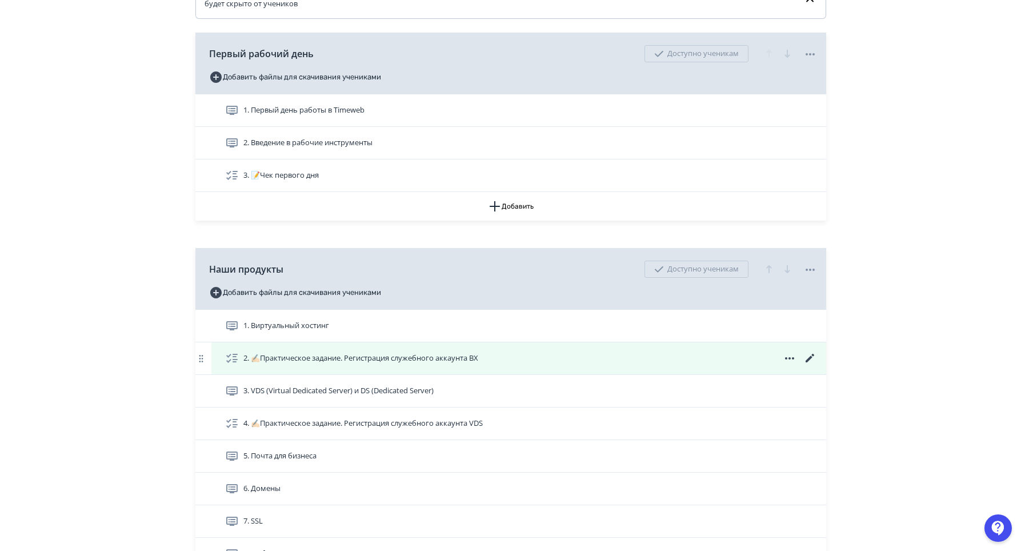
scroll to position [286, 0]
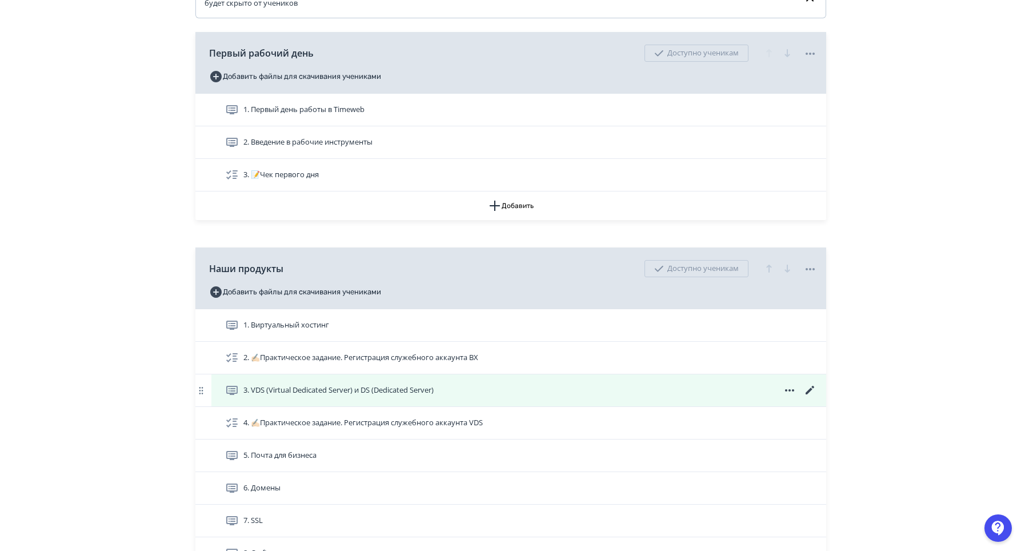
click at [808, 394] on icon at bounding box center [809, 390] width 9 height 9
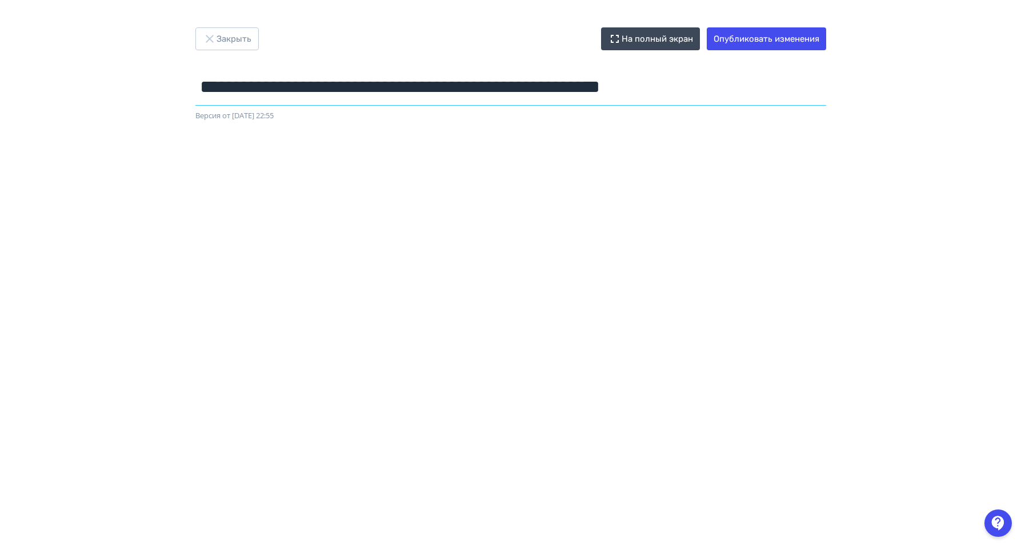
click at [347, 80] on input "**********" at bounding box center [510, 87] width 631 height 37
click at [757, 37] on button "Опубликовать изменения" at bounding box center [766, 38] width 119 height 23
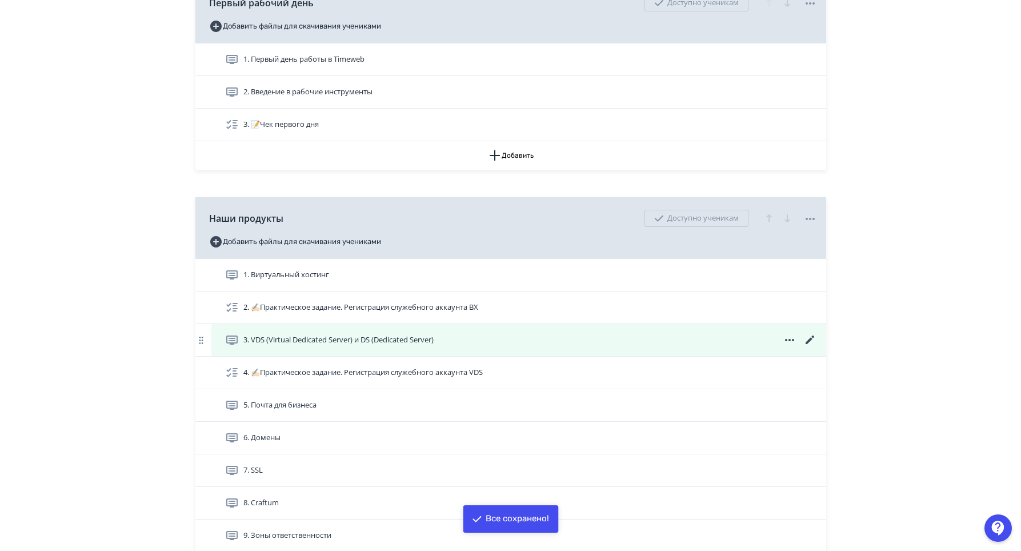
scroll to position [343, 0]
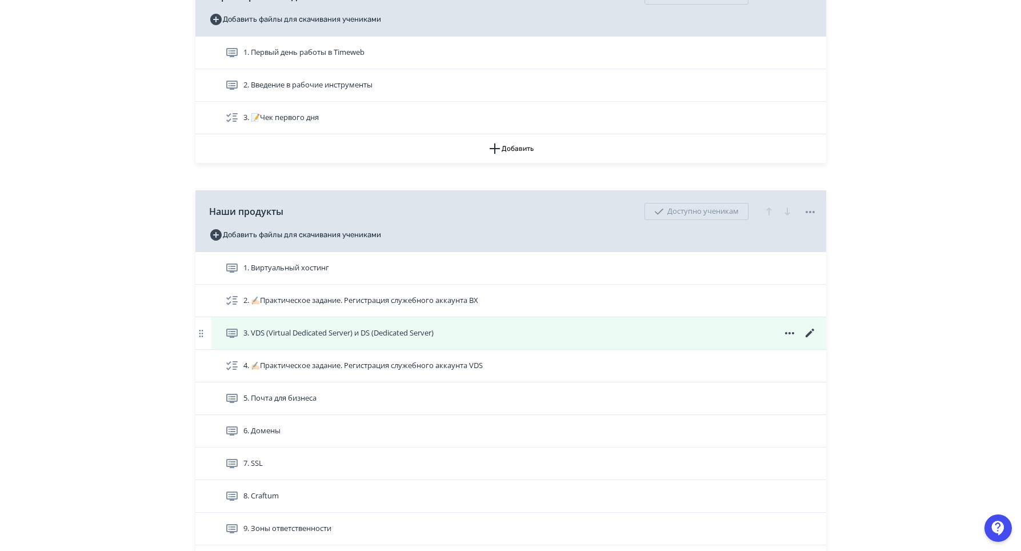
click at [310, 339] on span "3. VDS (Virtual Dedicated Server) и DS (Dedicated Server)" at bounding box center [338, 332] width 190 height 11
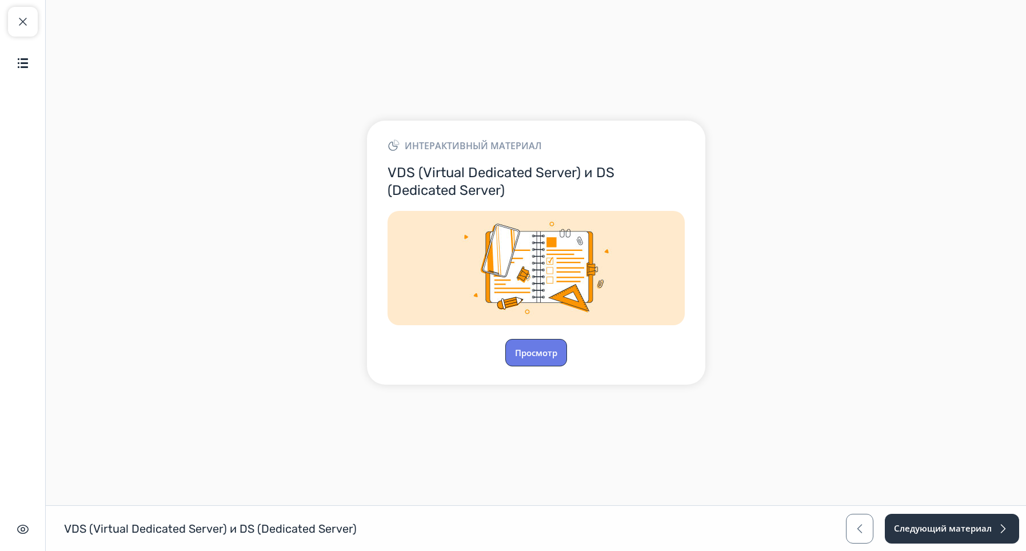
click at [550, 345] on button "Просмотр" at bounding box center [536, 352] width 62 height 27
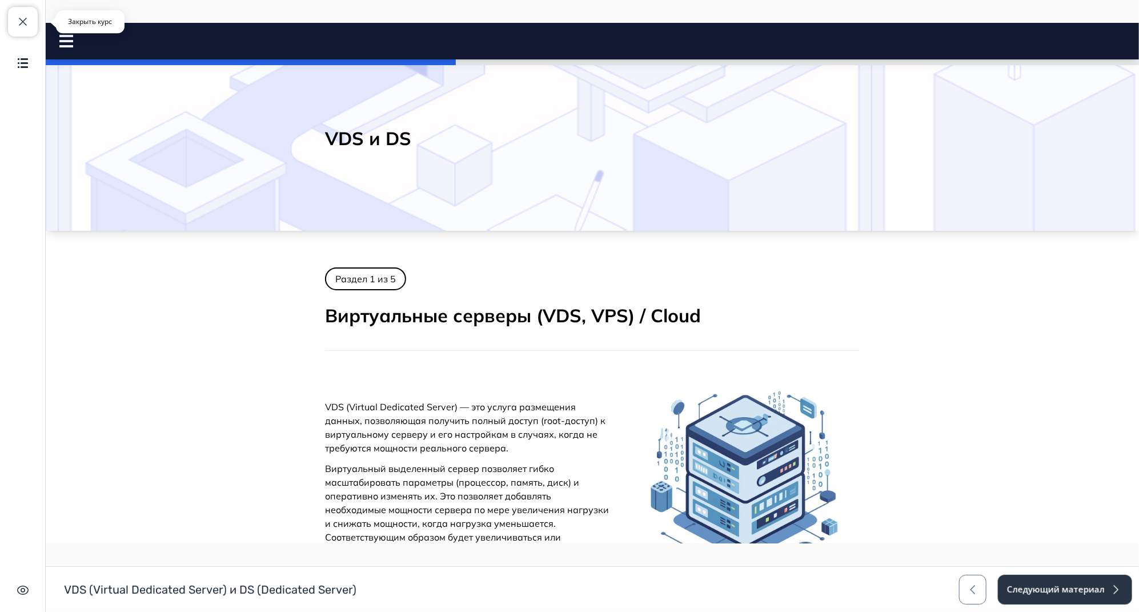
click at [29, 16] on span "button" at bounding box center [23, 22] width 14 height 14
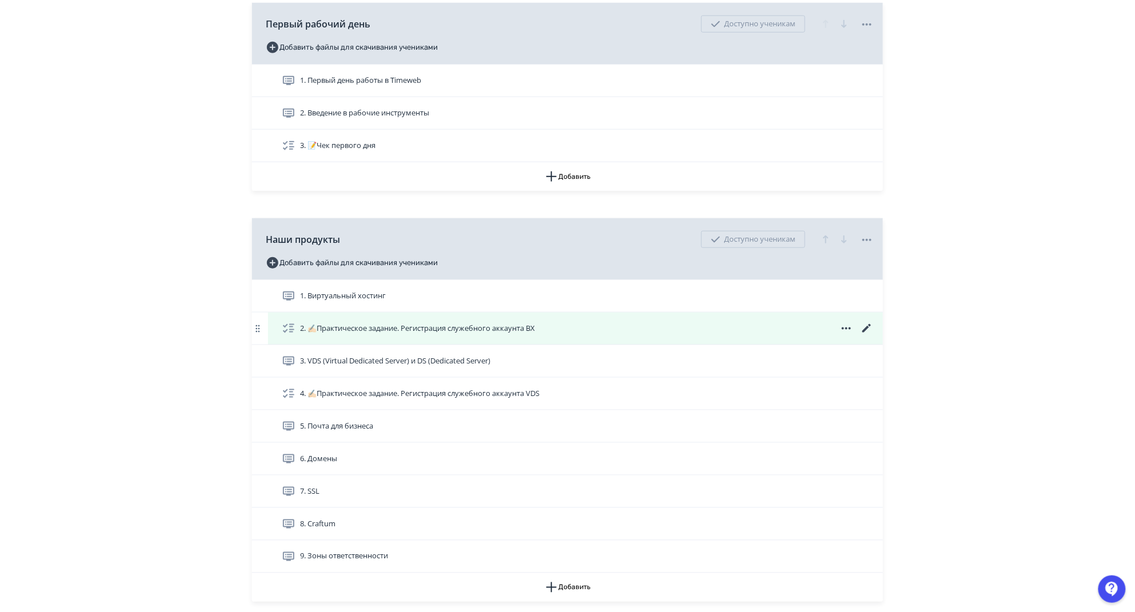
scroll to position [317, 0]
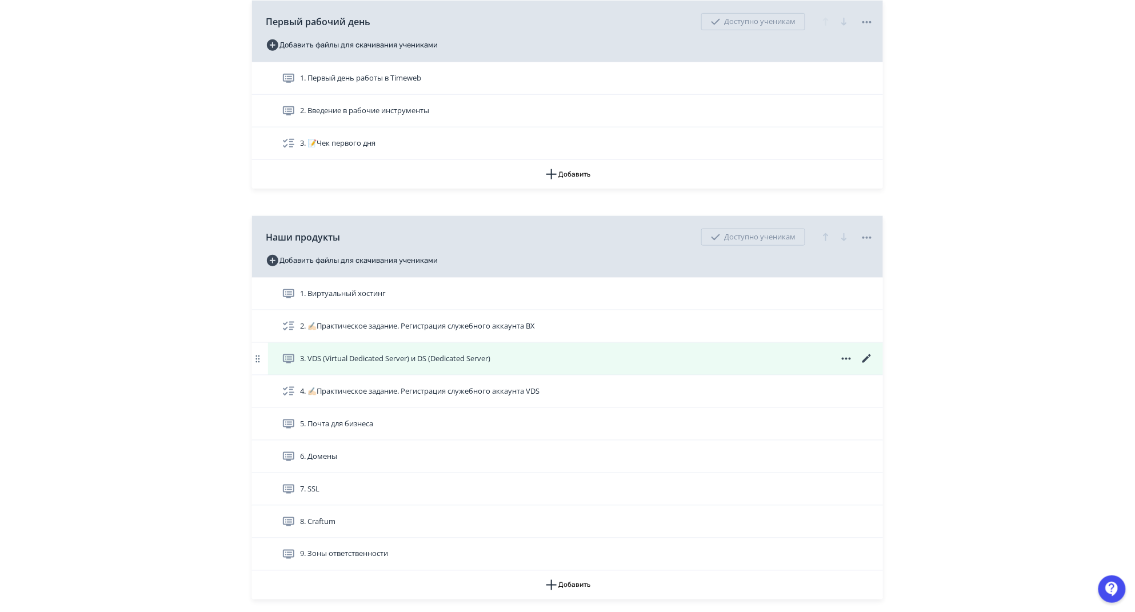
click at [865, 366] on icon at bounding box center [867, 359] width 14 height 14
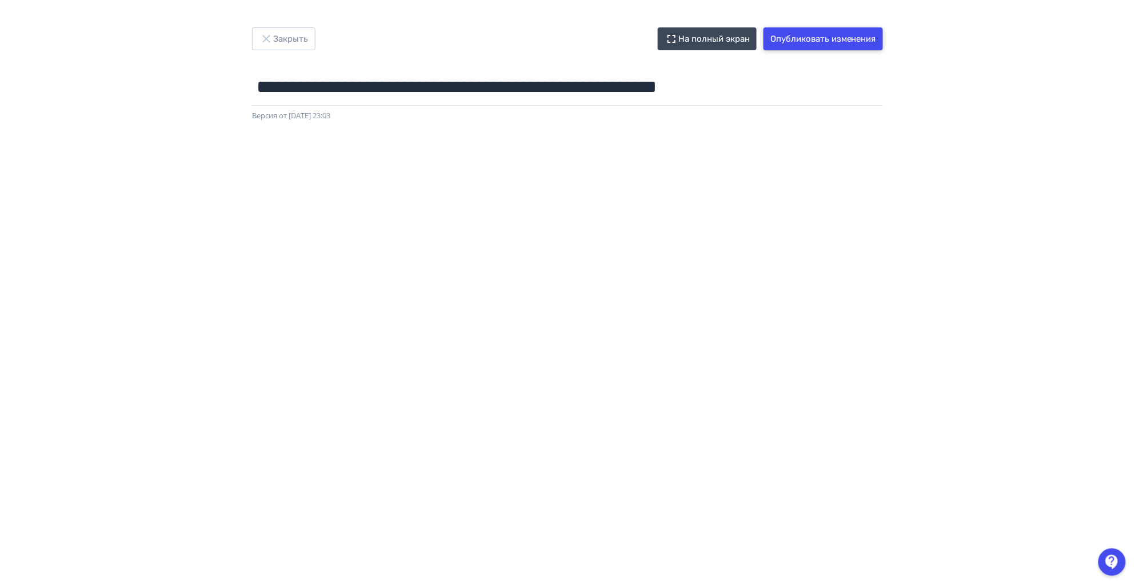
click at [850, 34] on button "Опубликовать изменения" at bounding box center [822, 38] width 119 height 23
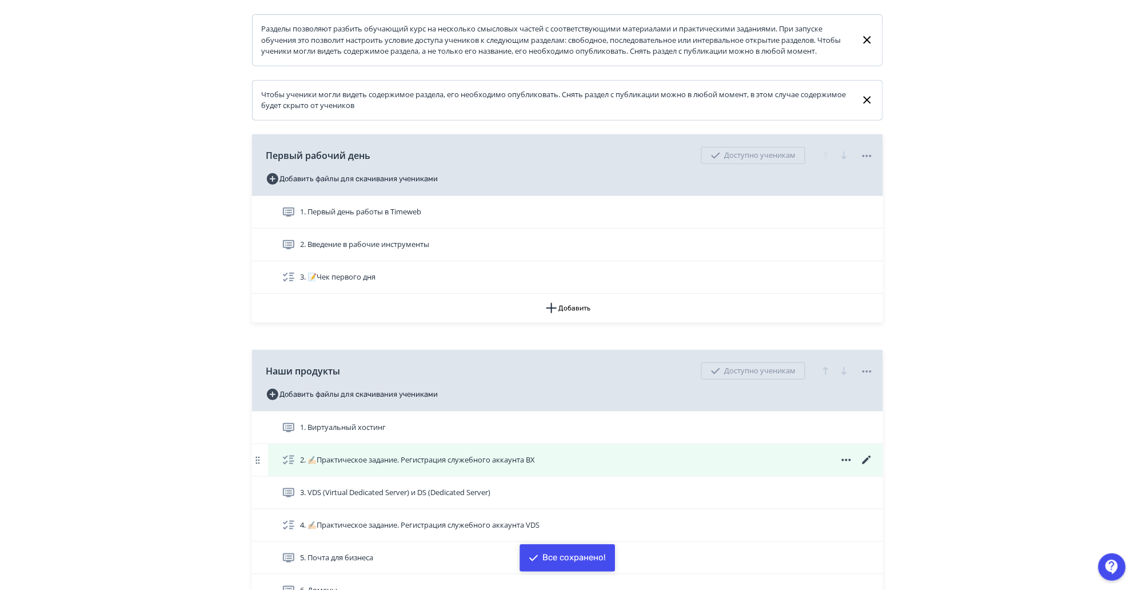
scroll to position [254, 0]
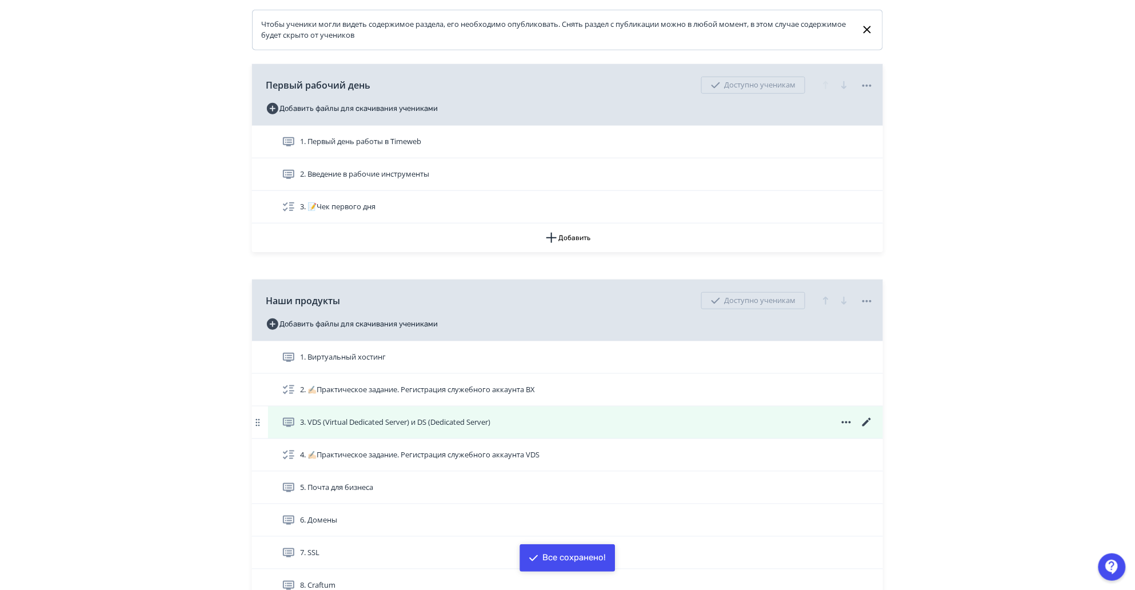
click at [868, 426] on icon at bounding box center [866, 422] width 9 height 9
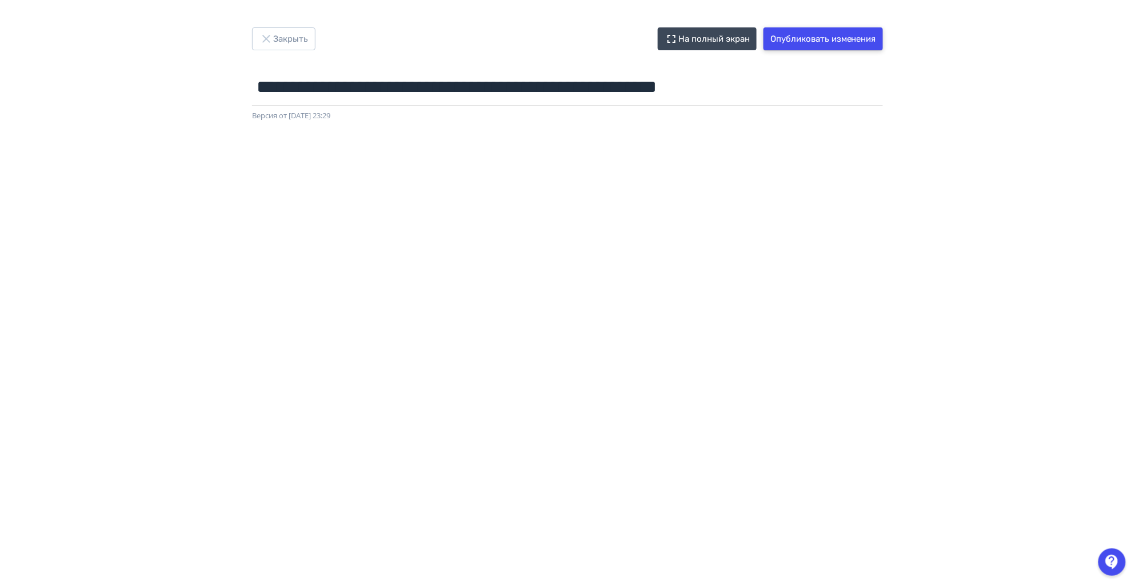
click at [826, 33] on button "Опубликовать изменения" at bounding box center [822, 38] width 119 height 23
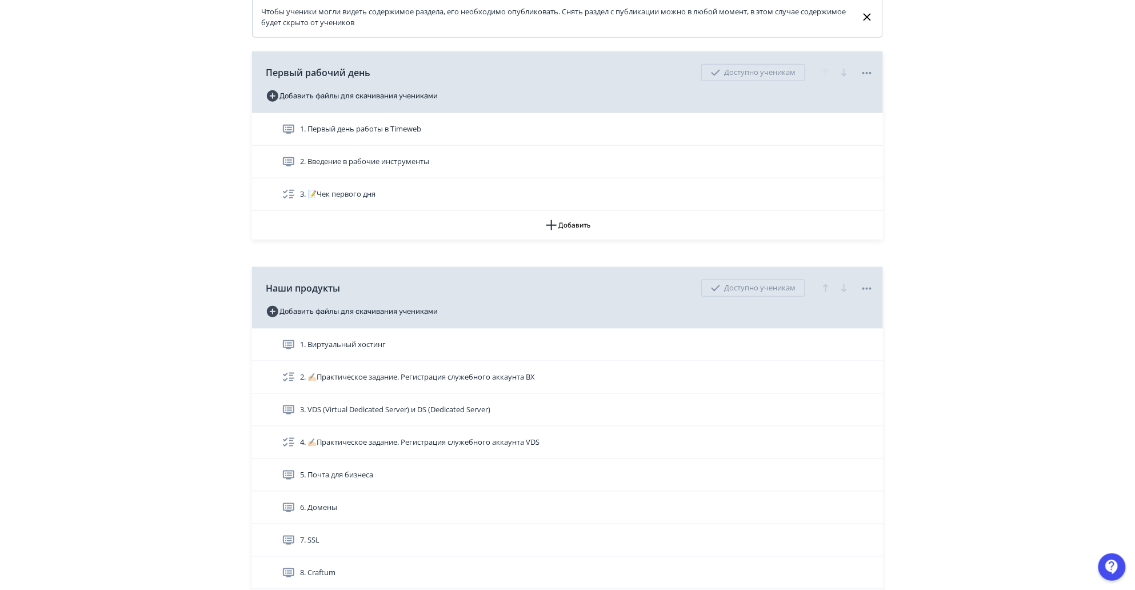
scroll to position [317, 0]
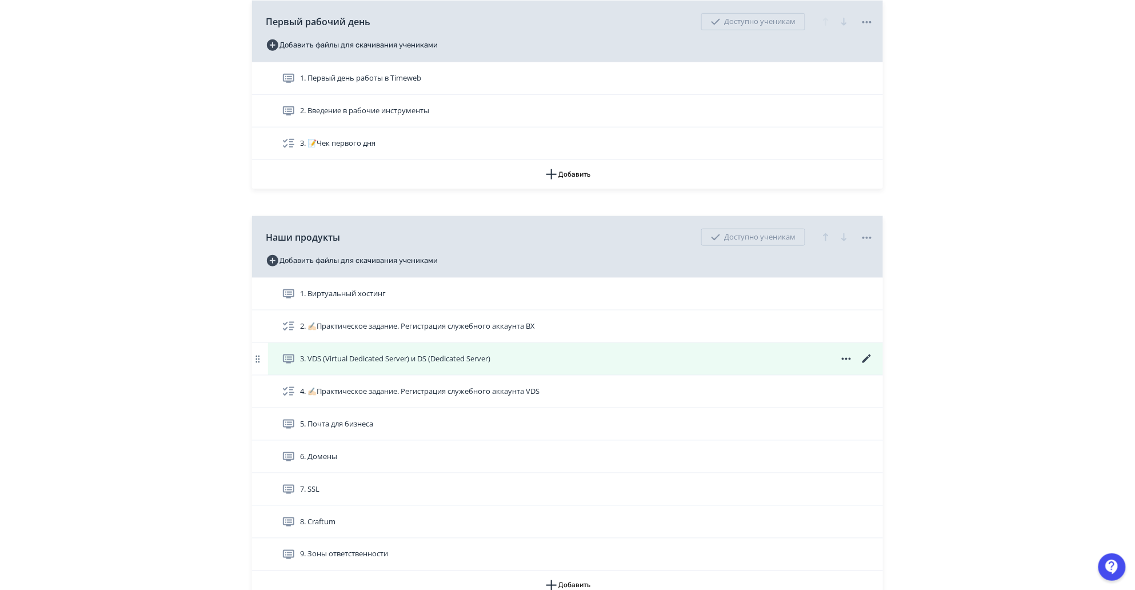
click at [520, 366] on div "3. VDS (Virtual Dedicated Server) и DS (Dedicated Server)" at bounding box center [578, 359] width 592 height 14
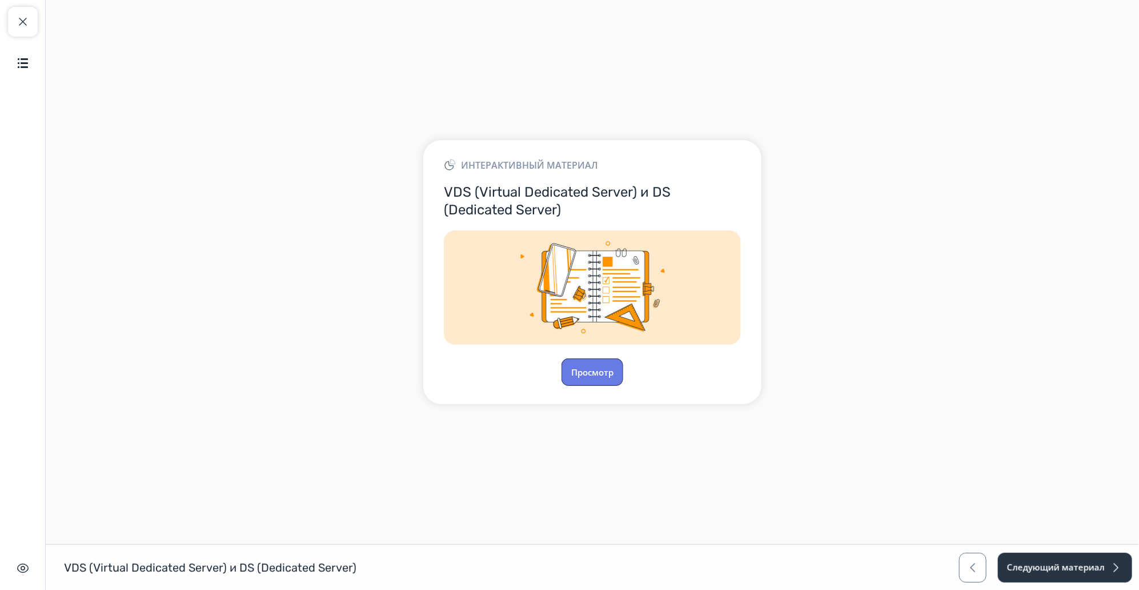
click at [592, 366] on button "Просмотр" at bounding box center [593, 371] width 62 height 27
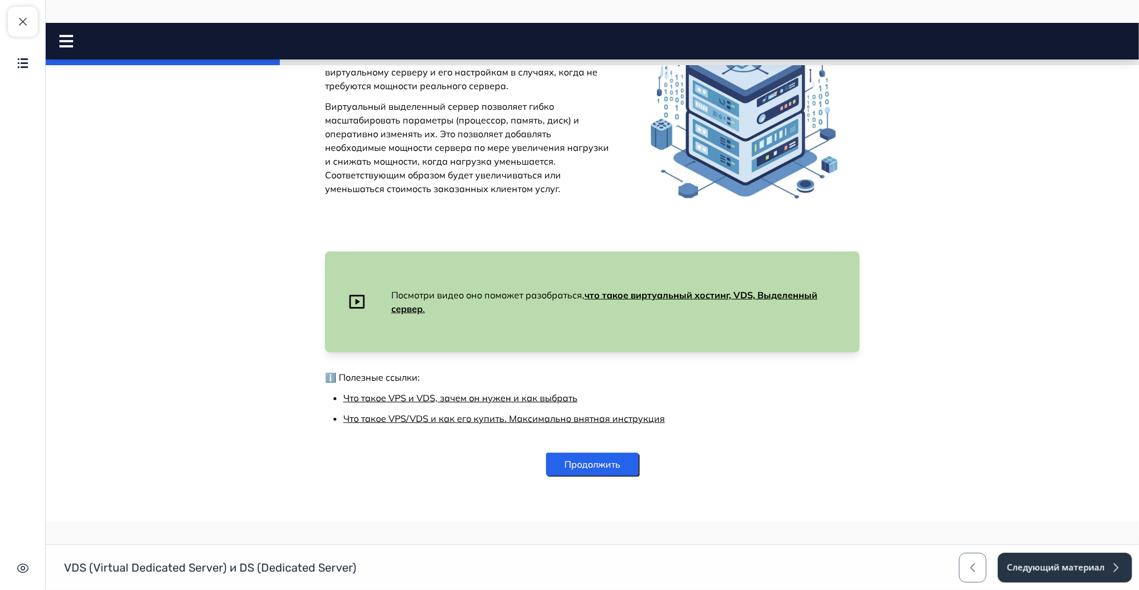
scroll to position [365, 0]
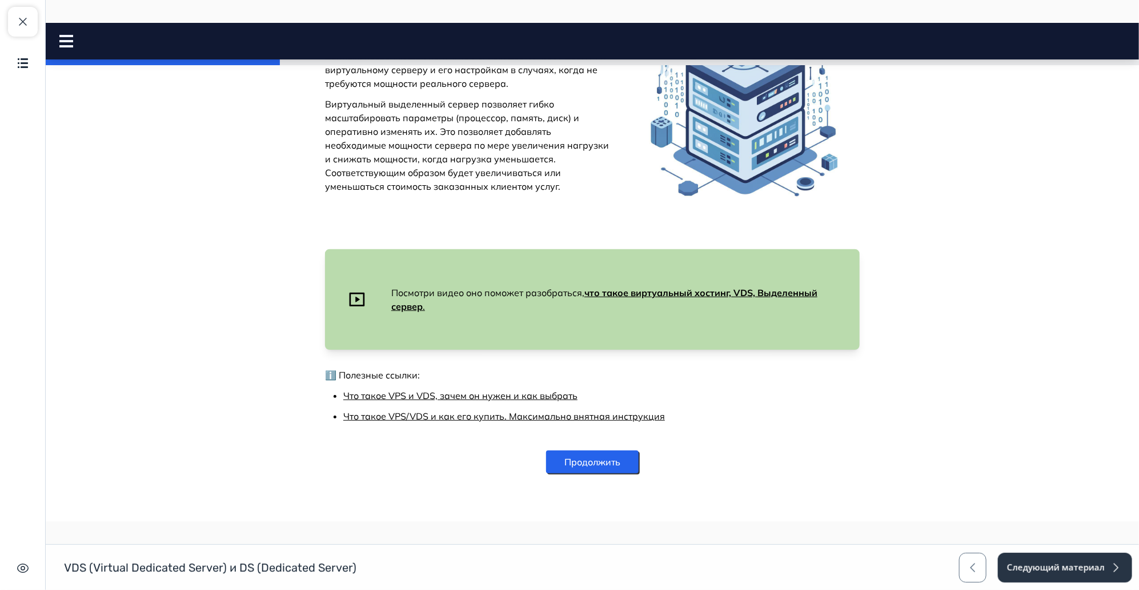
click at [599, 461] on button "Продолжить" at bounding box center [592, 461] width 93 height 23
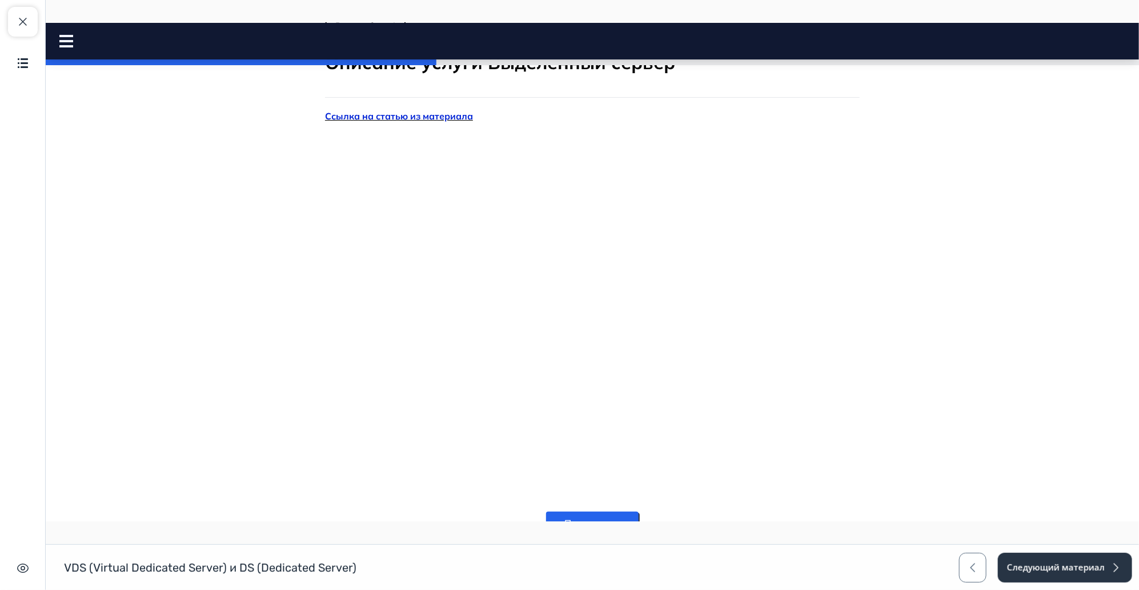
scroll to position [126, 0]
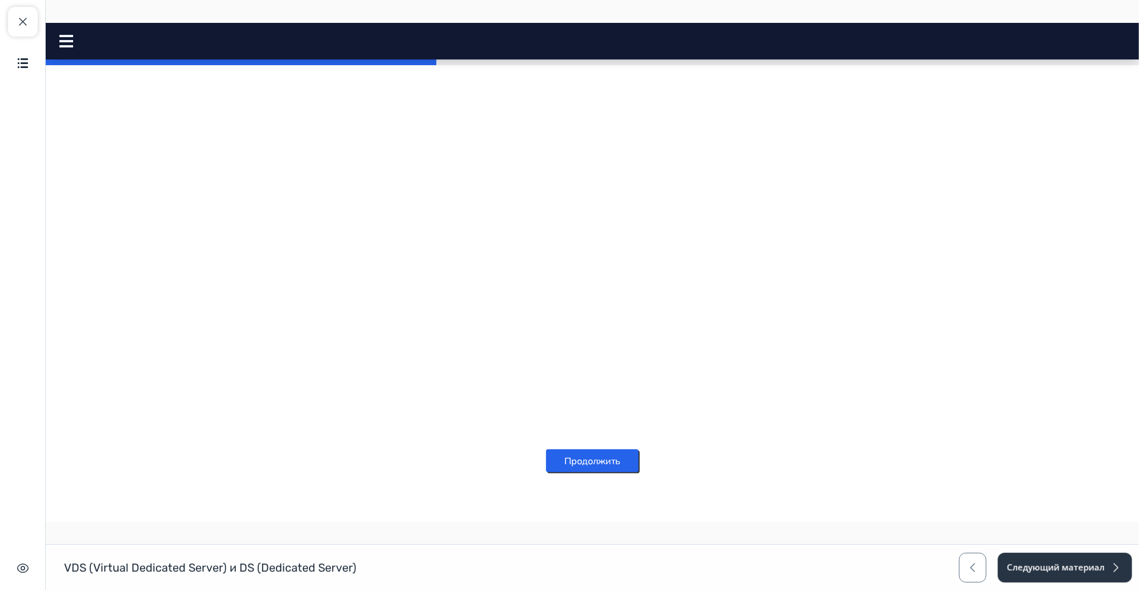
click at [557, 466] on button "Продолжить" at bounding box center [592, 460] width 93 height 23
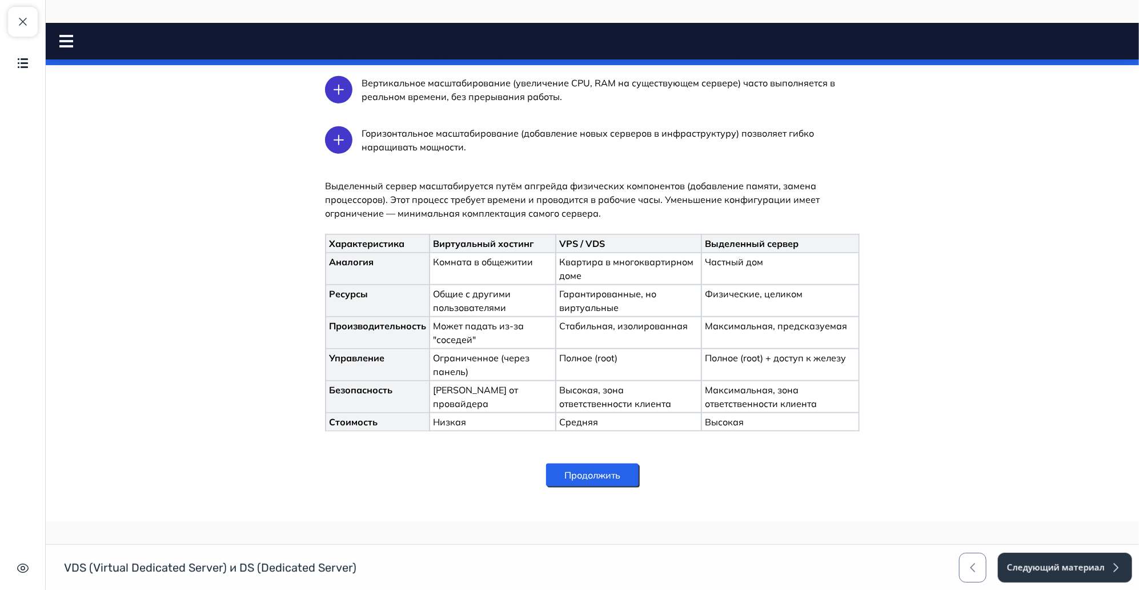
scroll to position [599, 0]
